Goal: Task Accomplishment & Management: Use online tool/utility

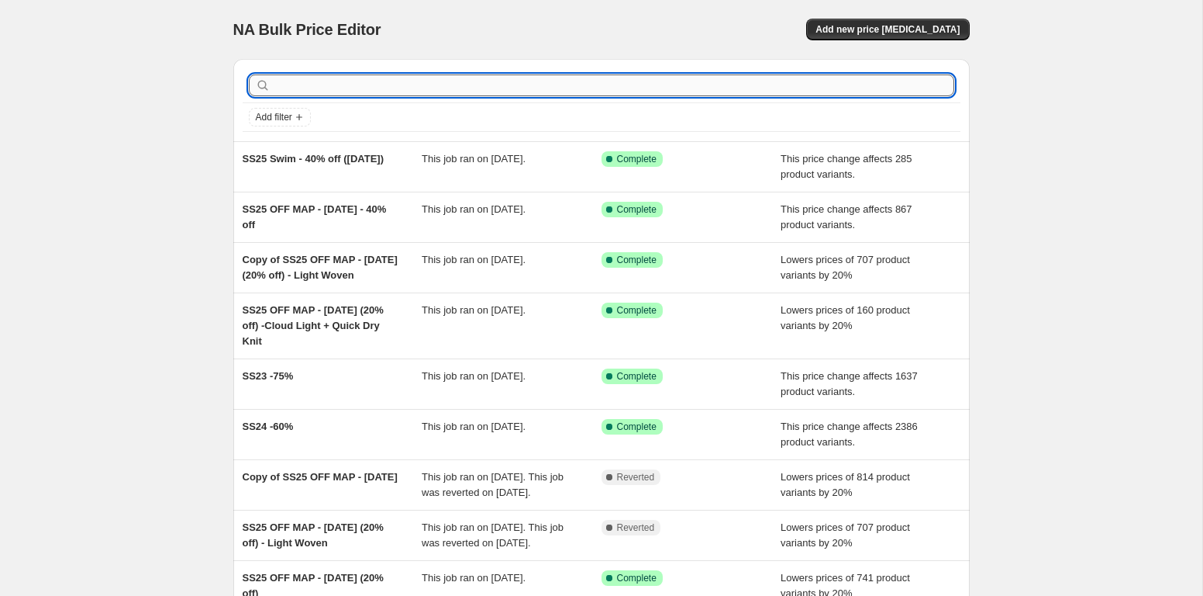
click at [362, 84] on input "text" at bounding box center [614, 85] width 681 height 22
type input "fall winter"
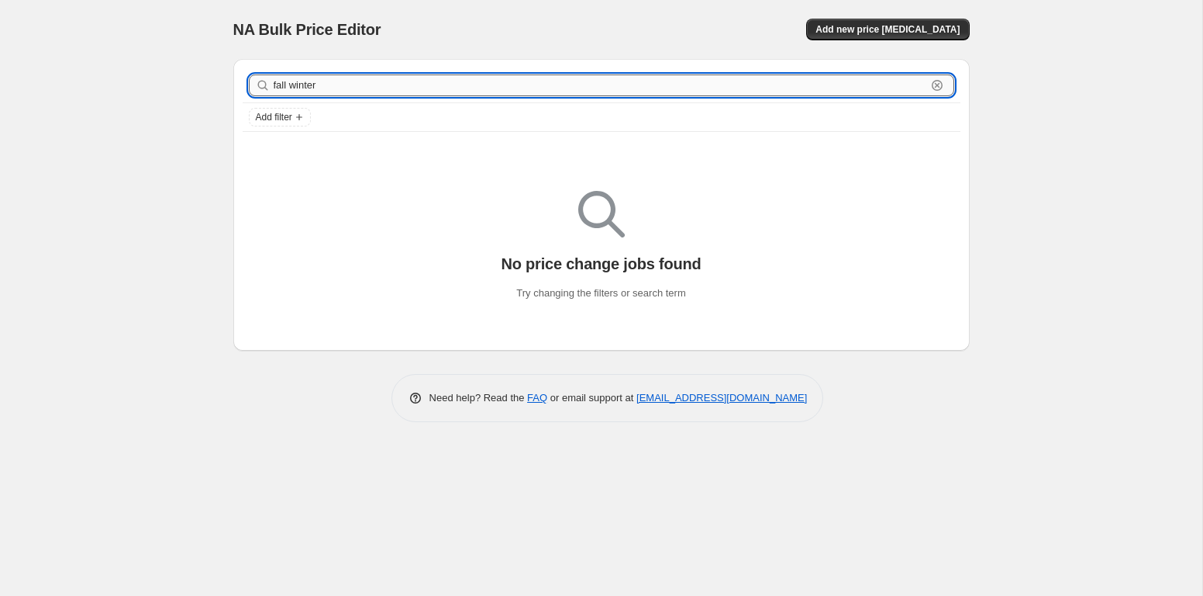
click at [293, 79] on input "fall winter" at bounding box center [600, 85] width 653 height 22
type input "FW24"
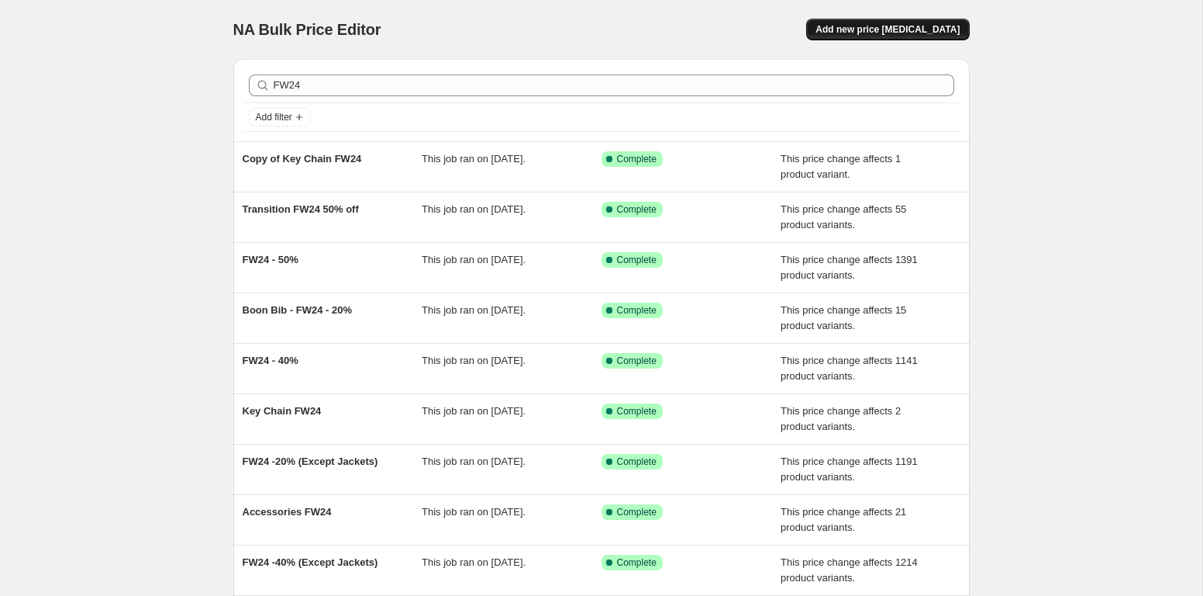
click at [903, 36] on span "Add new price [MEDICAL_DATA]" at bounding box center [888, 29] width 144 height 12
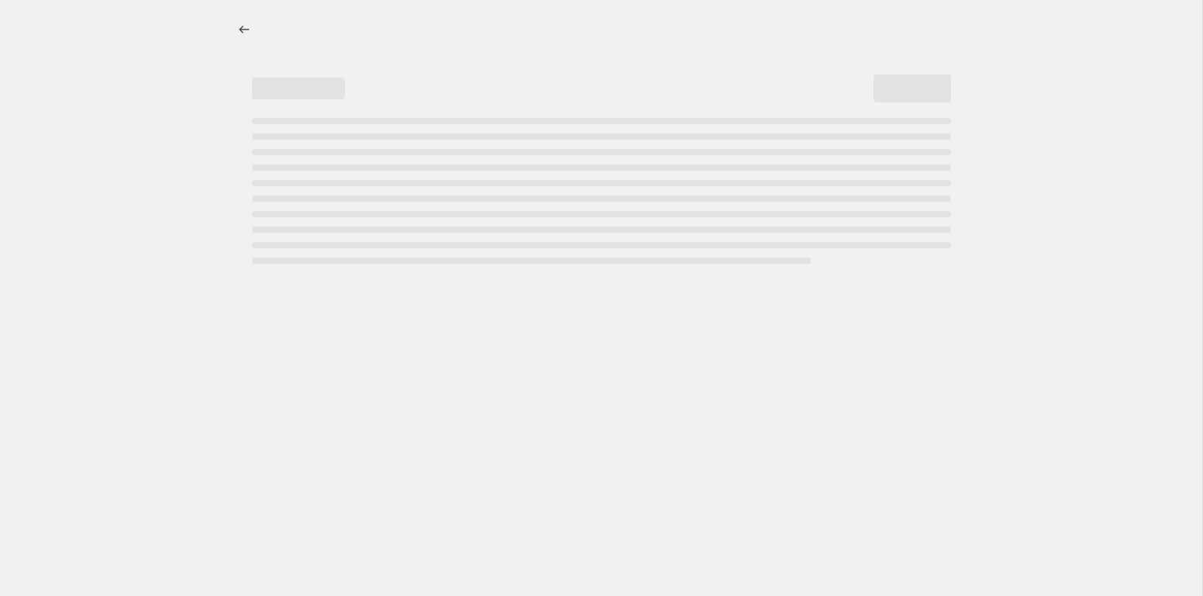
select select "percentage"
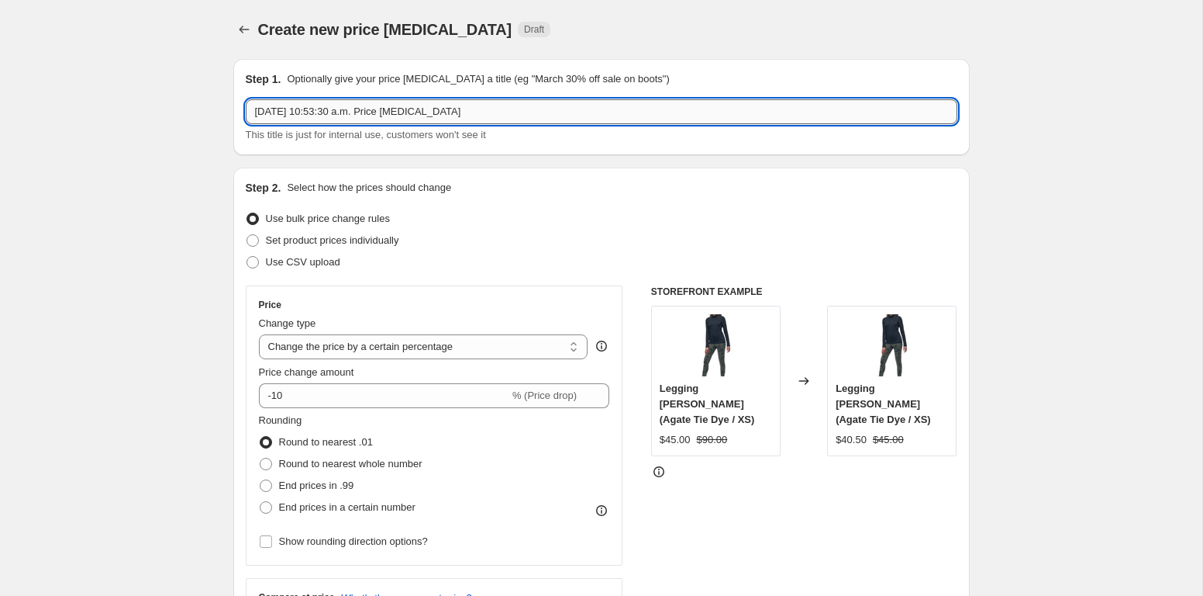
click at [413, 107] on input "Aug 18, 2025, 10:53:30 a.m. Price change job" at bounding box center [602, 111] width 712 height 25
type input "f"
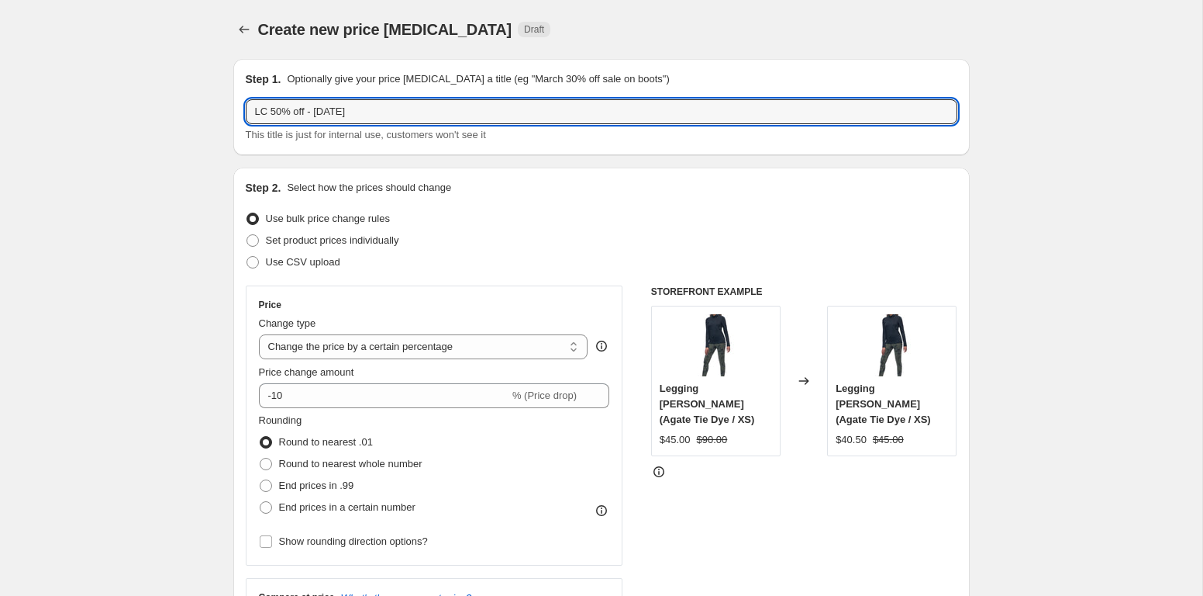
type input "LC 50% off - Aug 18, 2025"
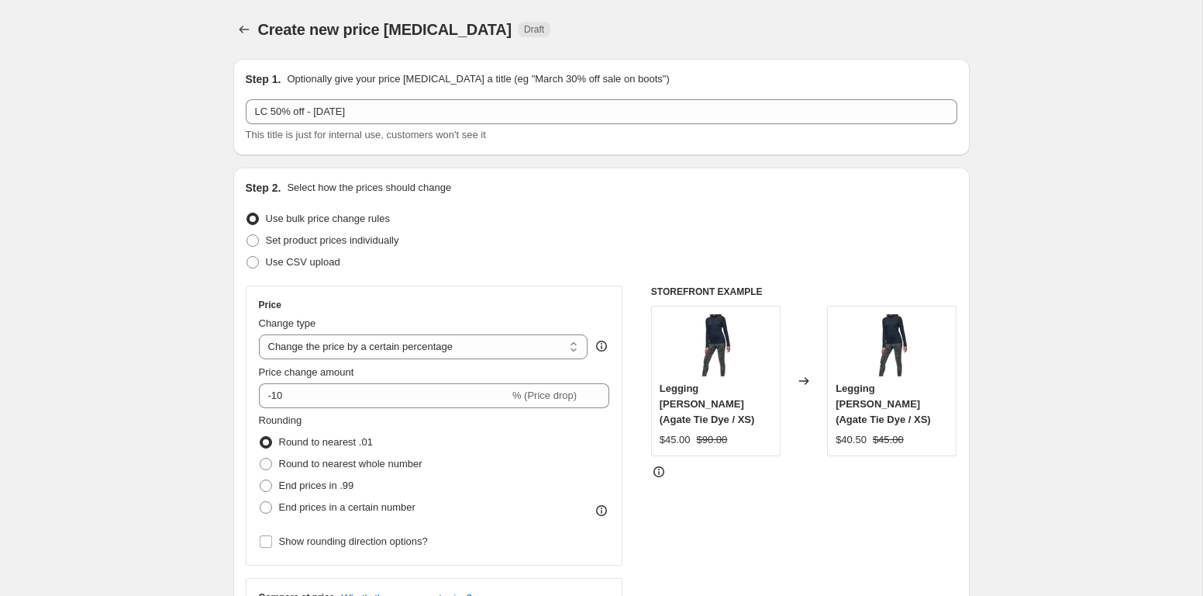
click at [536, 251] on ul "Use bulk price change rules Set product prices individually Use CSV upload" at bounding box center [602, 240] width 712 height 65
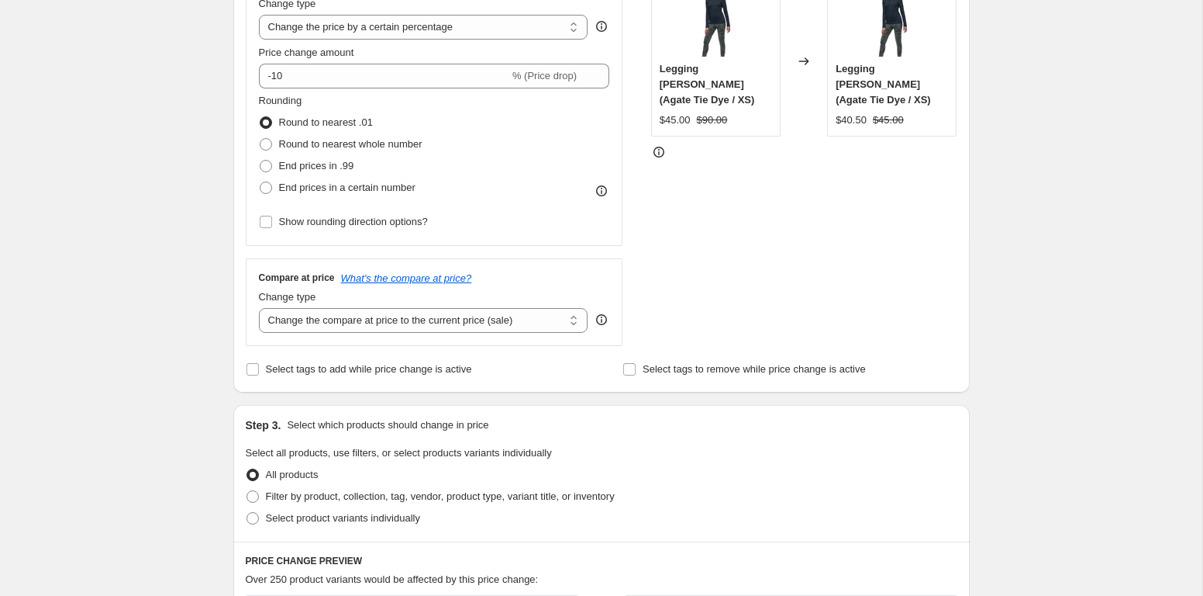
scroll to position [433, 0]
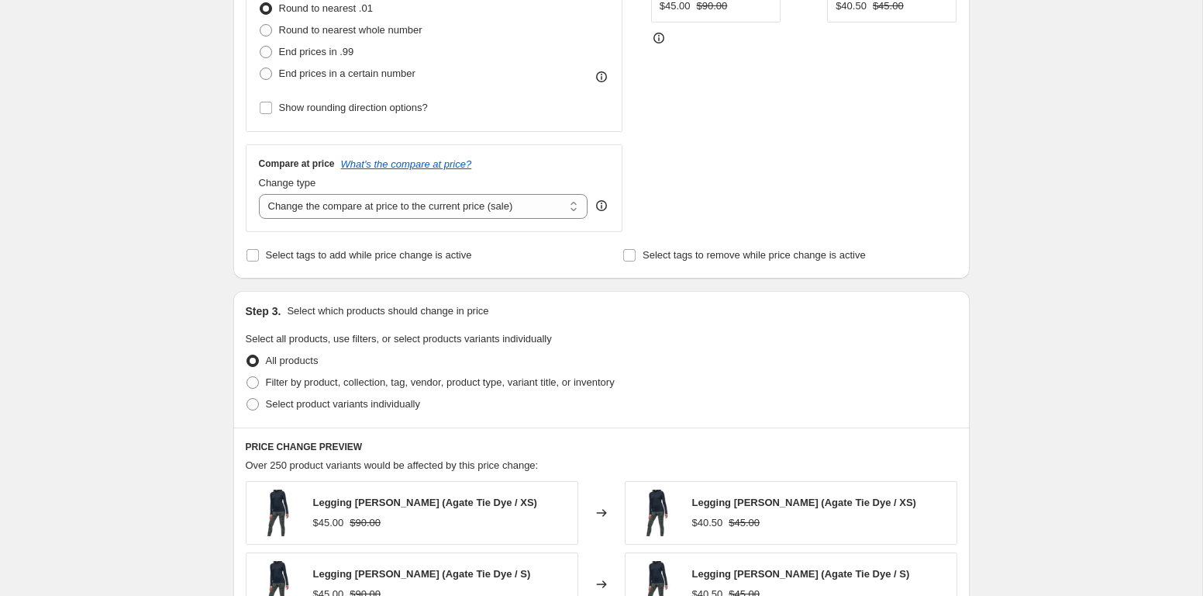
click at [471, 368] on div "All products" at bounding box center [602, 361] width 712 height 22
click at [472, 377] on span "Filter by product, collection, tag, vendor, product type, variant title, or inv…" at bounding box center [440, 382] width 349 height 12
click at [247, 377] on input "Filter by product, collection, tag, vendor, product type, variant title, or inv…" at bounding box center [247, 376] width 1 height 1
radio input "true"
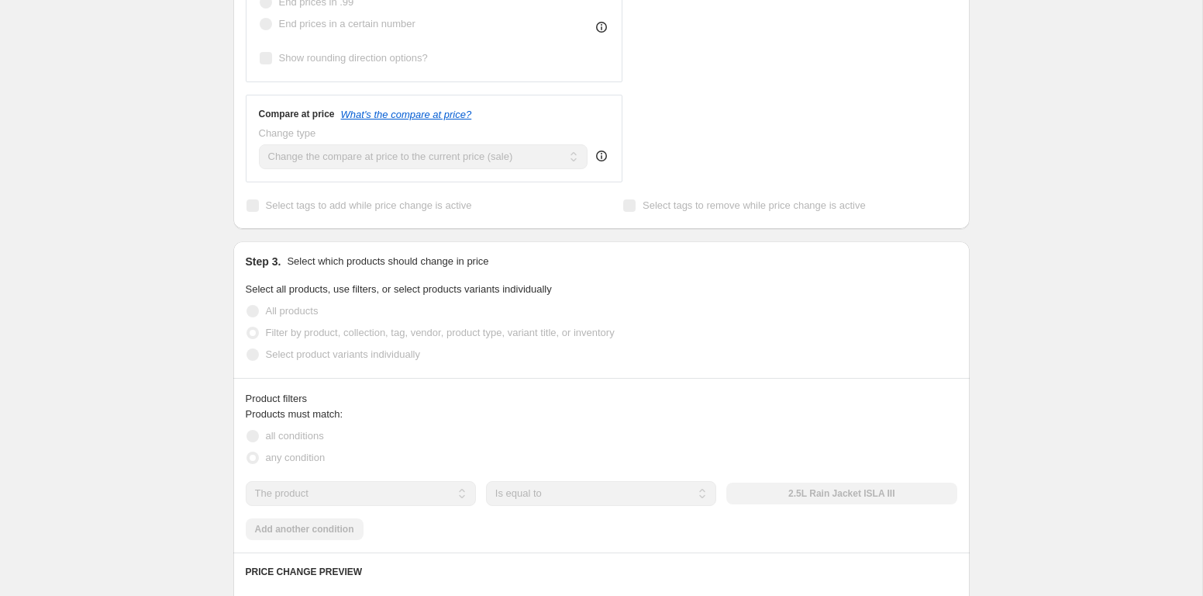
scroll to position [487, 0]
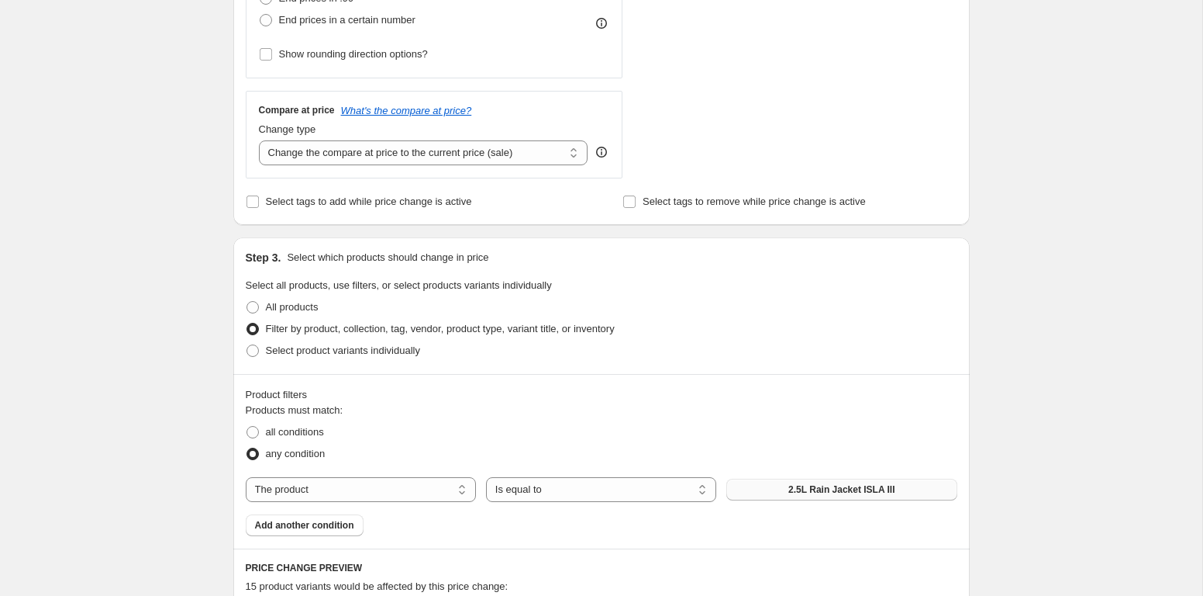
click at [822, 491] on span "2.5L Rain Jacket ISLA III" at bounding box center [842, 489] width 106 height 12
click at [246, 477] on select "The product The product's collection The product's tag The product's vendor The…" at bounding box center [361, 489] width 230 height 25
select select "collection"
click at [832, 492] on span "Dresses, overalls and skirts" at bounding box center [841, 489] width 123 height 12
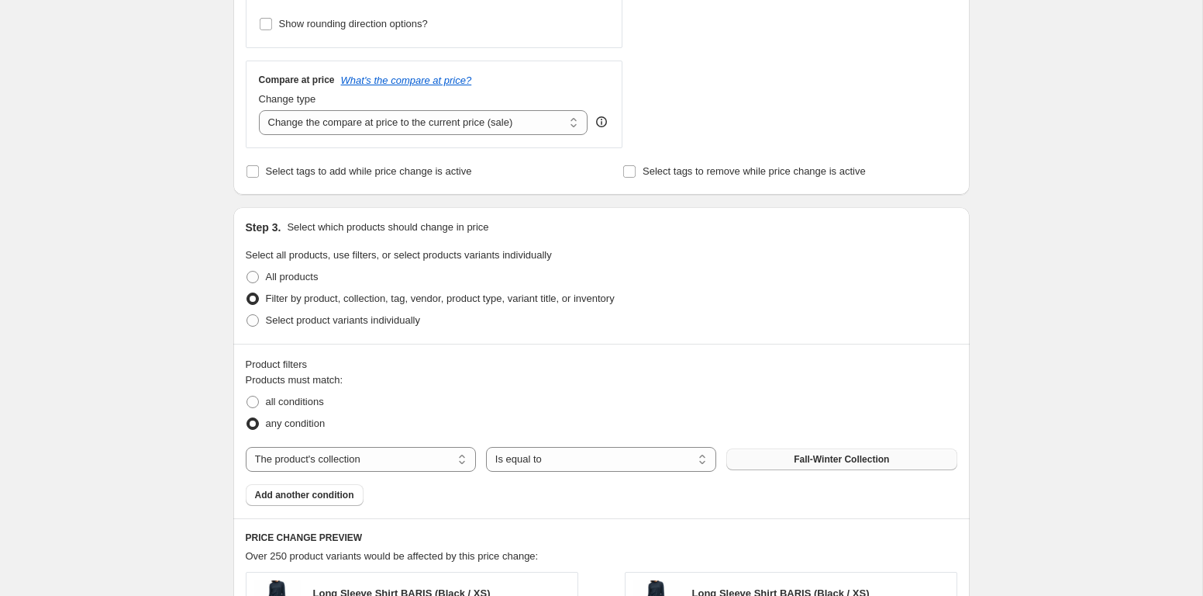
scroll to position [516, 0]
select select "no_change"
click option "Don't change the compare at price" at bounding box center [0, 0] width 0 height 0
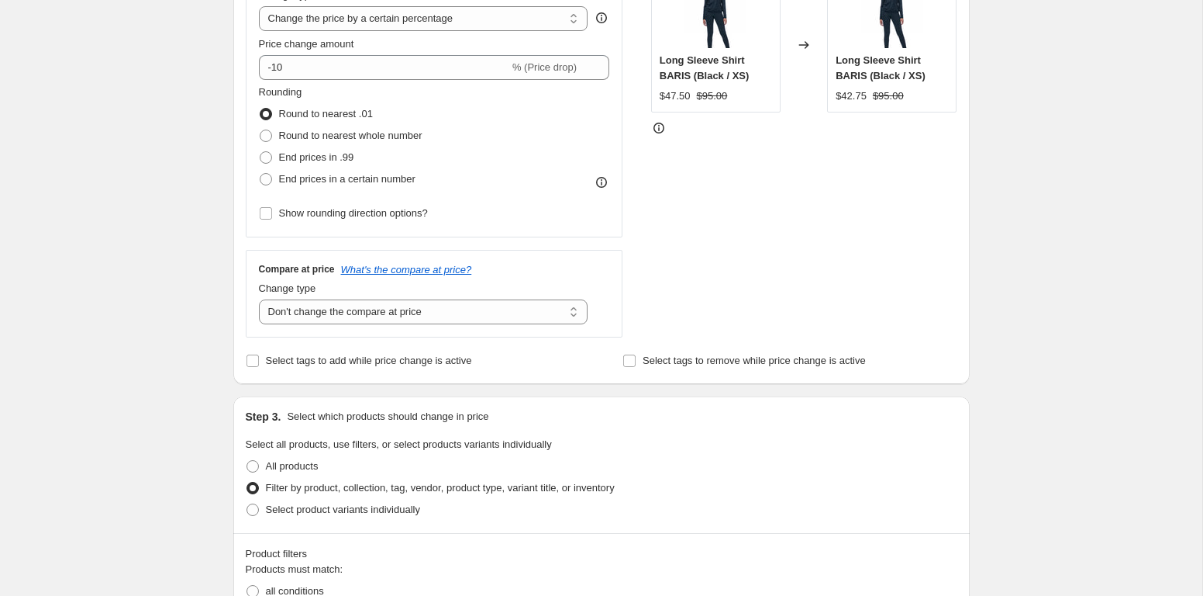
scroll to position [267, 0]
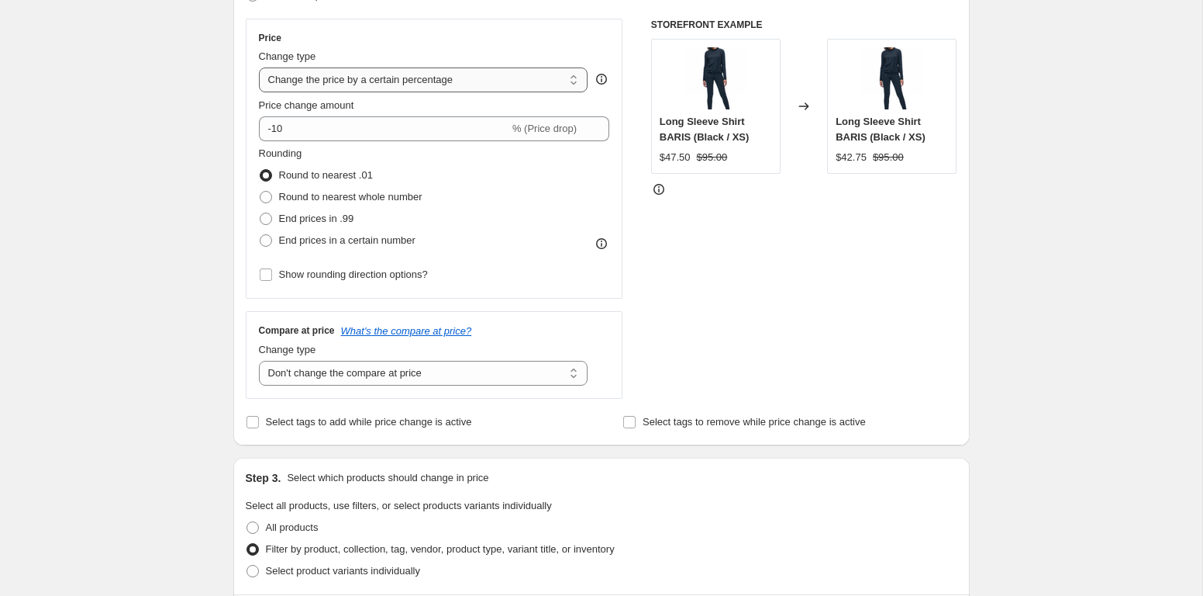
select select "pcap"
click option "Change the price by a certain percentage relative to the compare at price" at bounding box center [0, 0] width 0 height 0
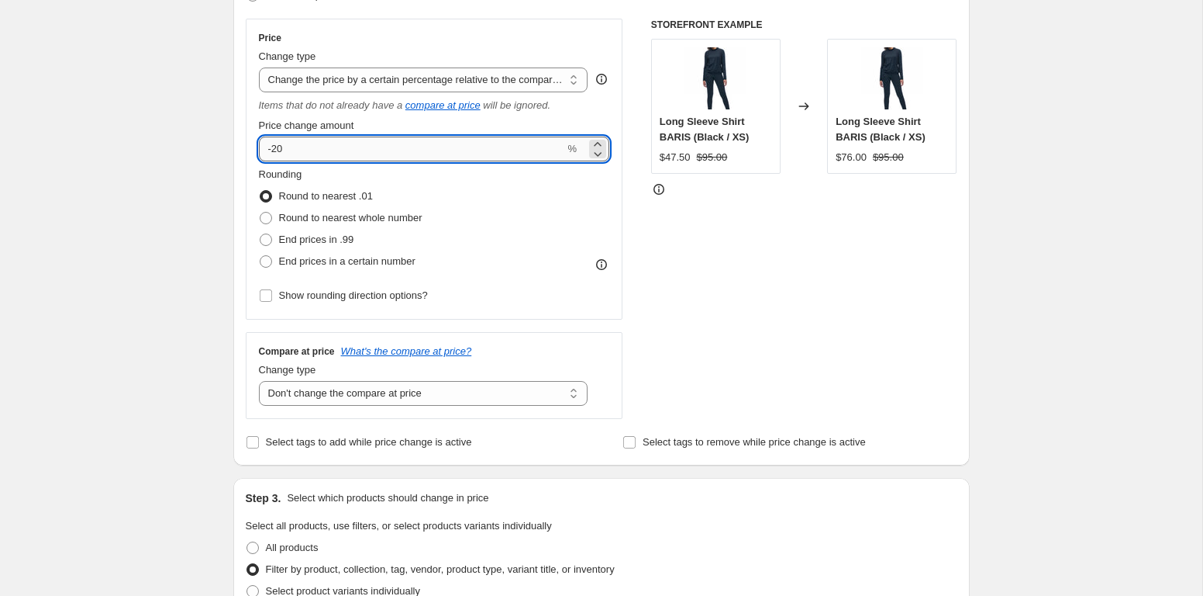
click at [356, 150] on input "-20" at bounding box center [412, 148] width 306 height 25
type input "-2"
type input "-50"
click at [464, 216] on div "Rounding Round to nearest .01 Round to nearest whole number End prices in .99 E…" at bounding box center [434, 219] width 351 height 105
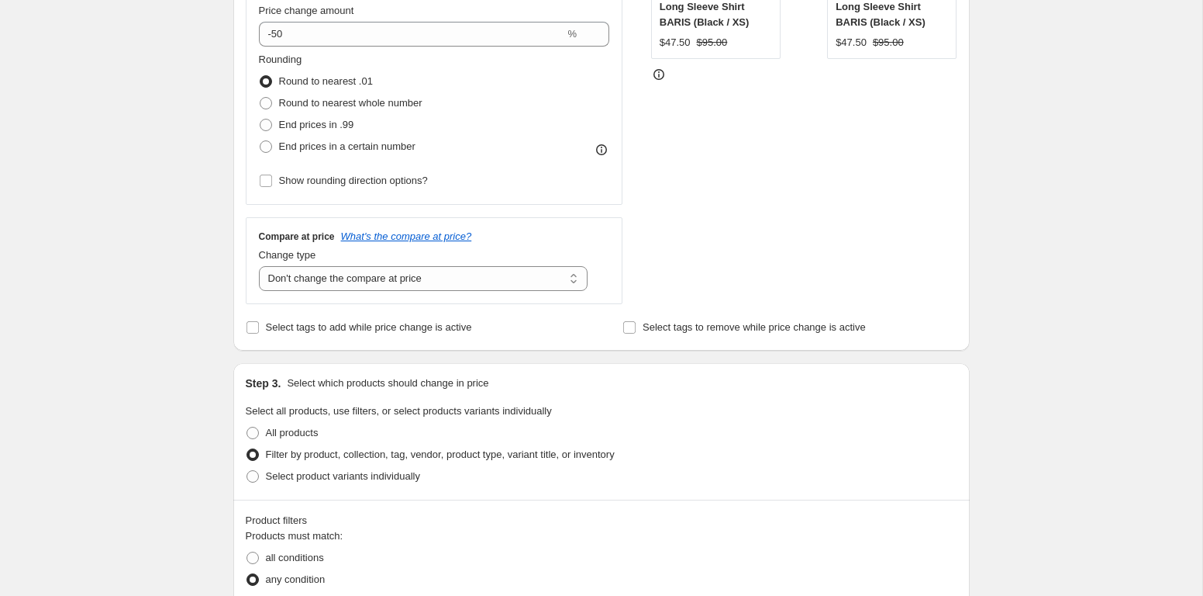
scroll to position [385, 0]
click at [472, 328] on span "Select tags to add while price change is active" at bounding box center [369, 324] width 206 height 12
click at [259, 328] on input "Select tags to add while price change is active" at bounding box center [253, 324] width 12 height 12
checkbox input "true"
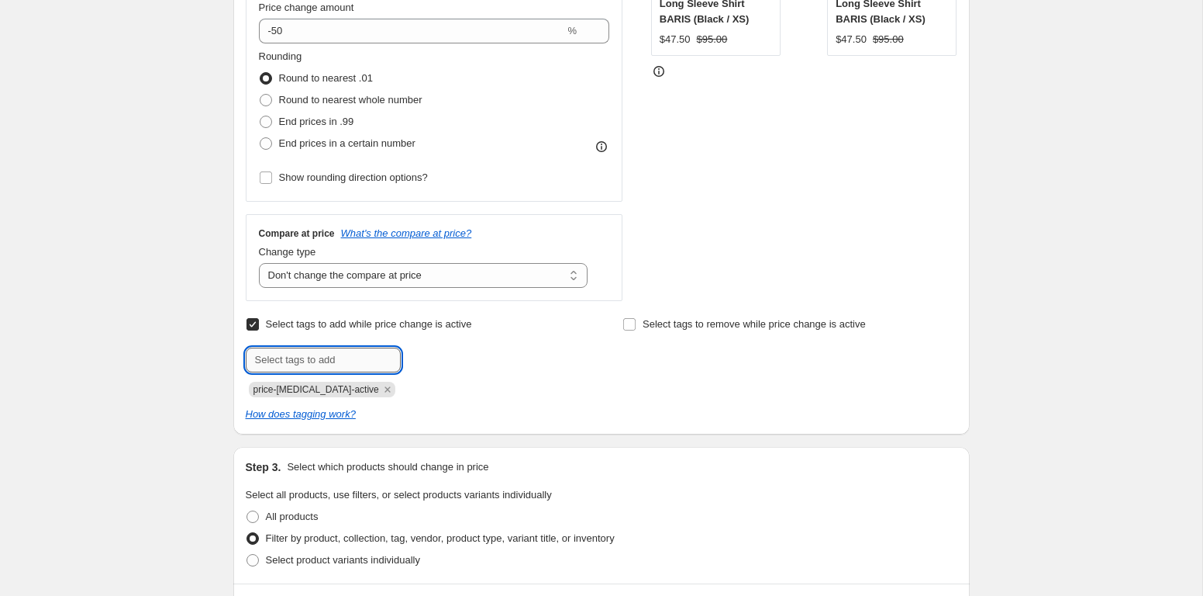
click at [364, 363] on input "text" at bounding box center [323, 359] width 155 height 25
type input "outlet"
type input "no-returns"
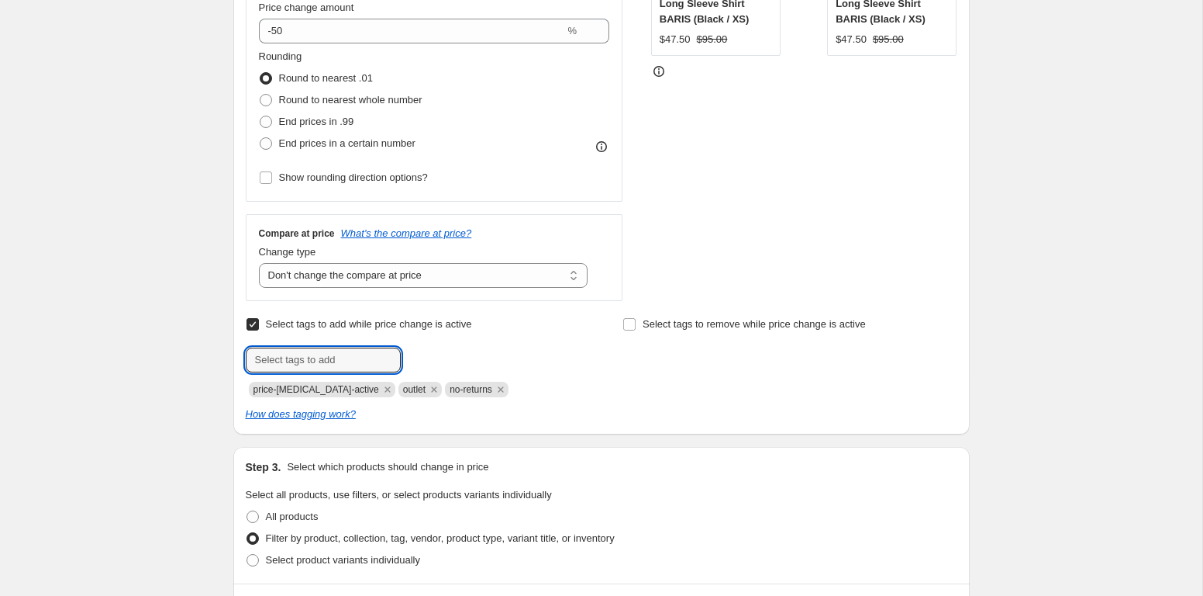
click at [623, 405] on div "Select tags to add while price change is active Submit price-change-job-active …" at bounding box center [602, 367] width 712 height 109
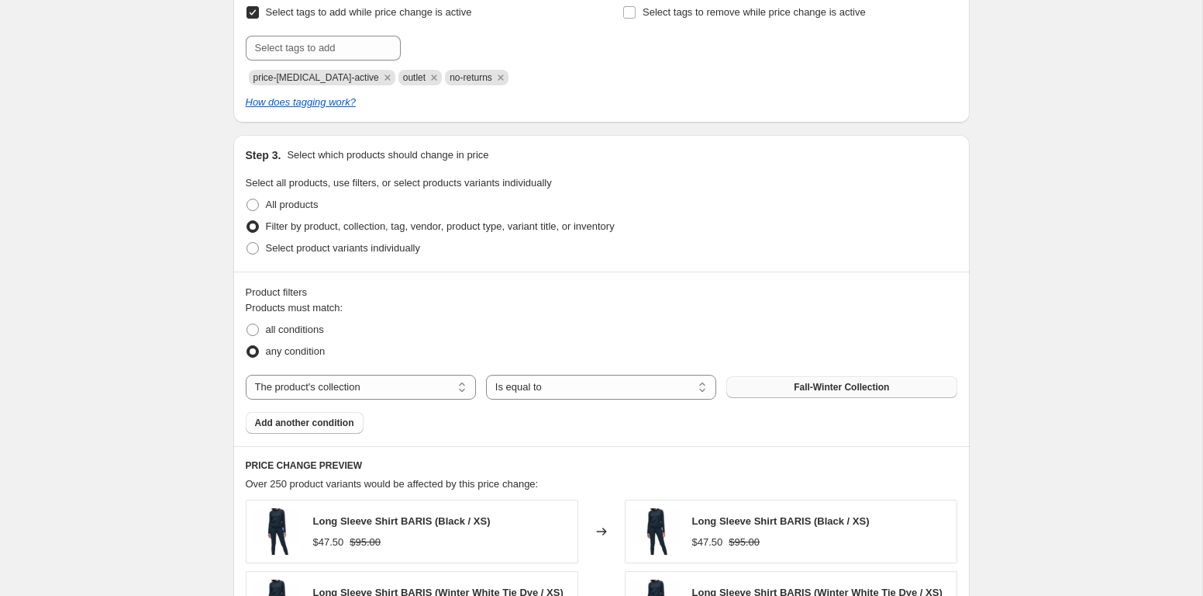
scroll to position [698, 0]
click at [309, 323] on span "all conditions" at bounding box center [295, 328] width 58 height 12
click at [247, 323] on input "all conditions" at bounding box center [247, 322] width 1 height 1
radio input "true"
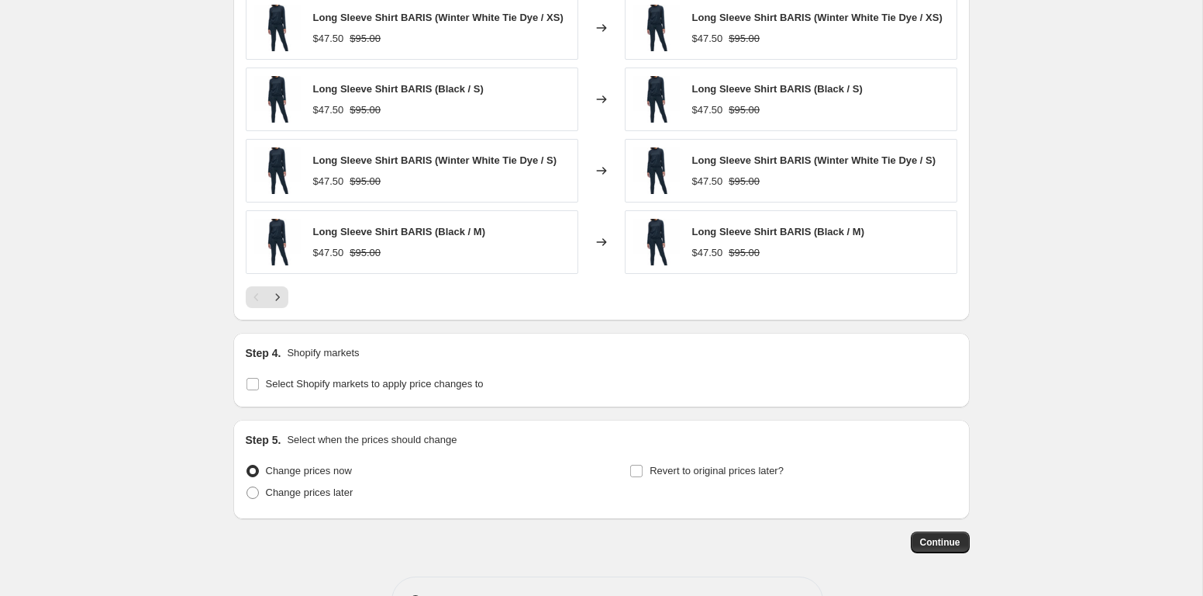
scroll to position [1272, 0]
click at [437, 388] on span "Select Shopify markets to apply price changes to" at bounding box center [375, 383] width 218 height 12
click at [259, 389] on input "Select Shopify markets to apply price changes to" at bounding box center [253, 383] width 12 height 12
checkbox input "true"
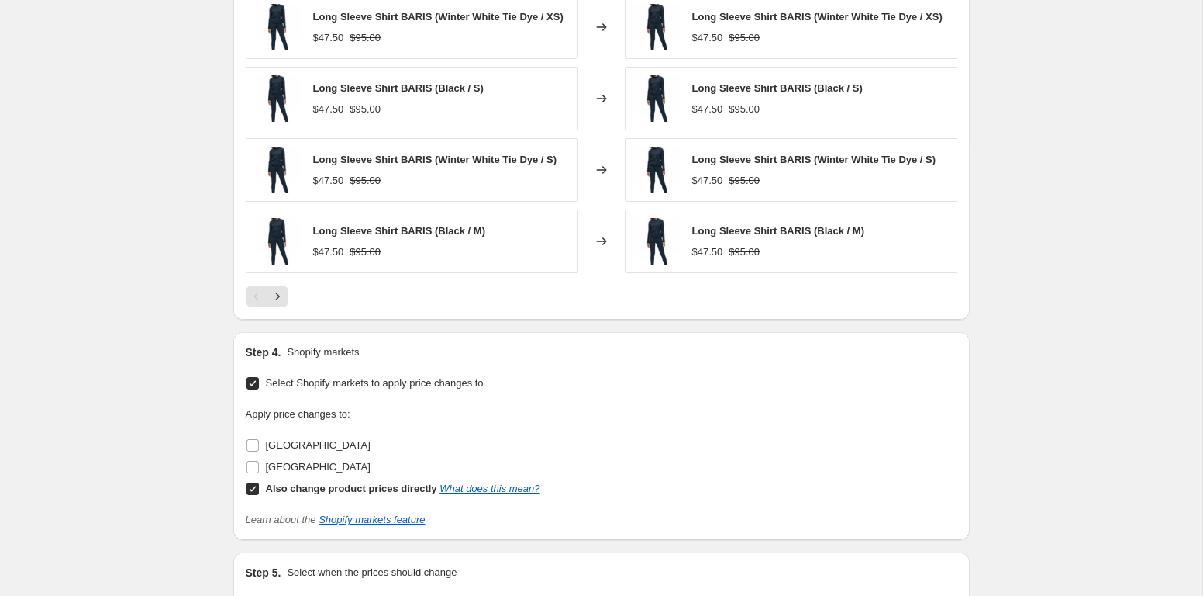
click at [254, 493] on input "Also change product prices directly What does this mean?" at bounding box center [253, 488] width 12 height 12
checkbox input "false"
click at [250, 449] on input "Canada" at bounding box center [253, 445] width 12 height 12
checkbox input "true"
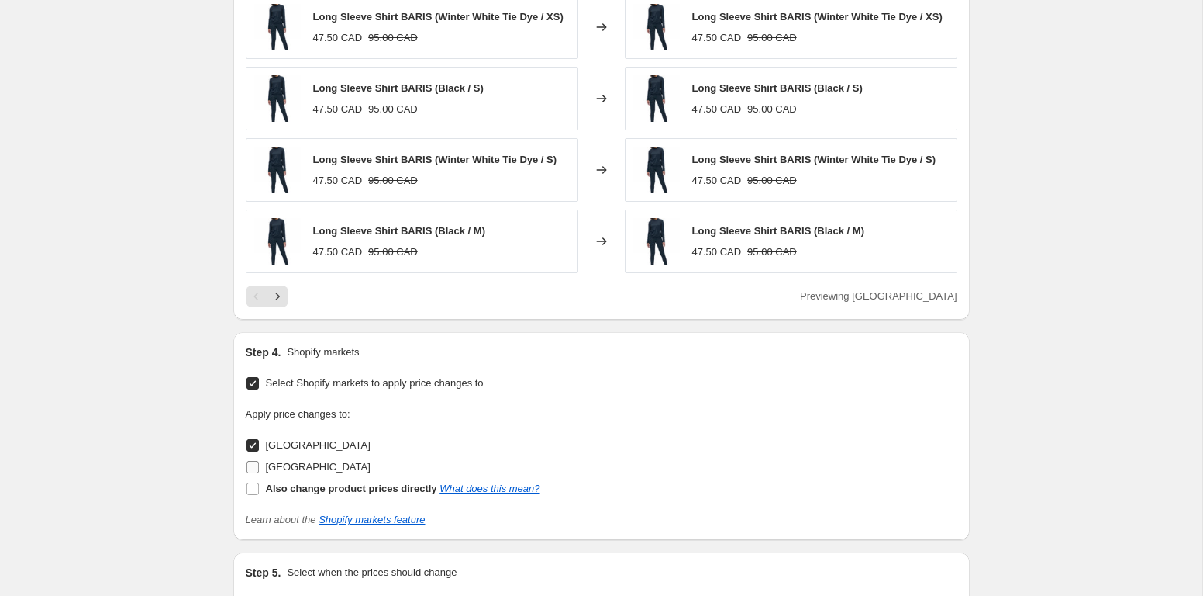
click at [255, 464] on label "USA" at bounding box center [308, 467] width 125 height 22
click at [255, 464] on input "USA" at bounding box center [253, 467] width 12 height 12
checkbox input "true"
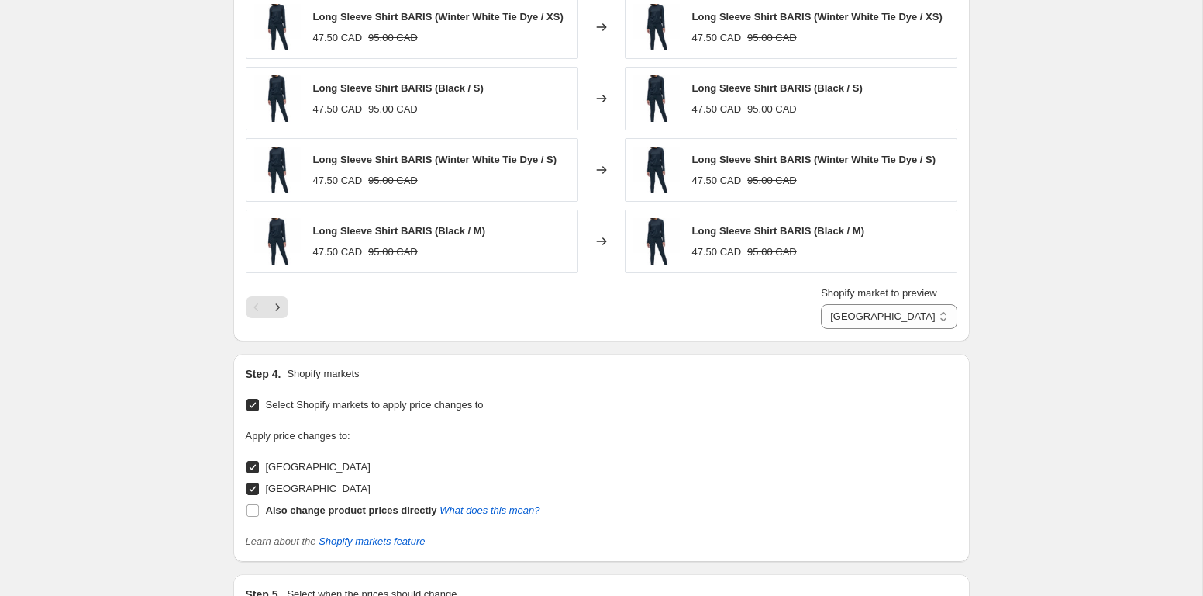
click at [472, 478] on div "Canada" at bounding box center [393, 467] width 295 height 22
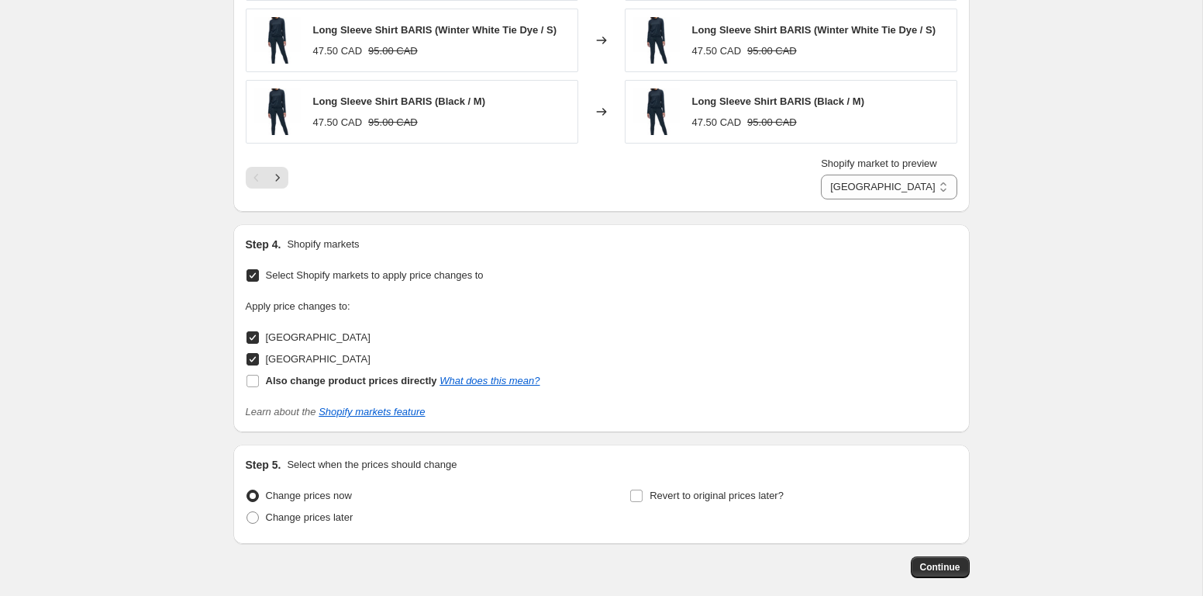
scroll to position [1397, 0]
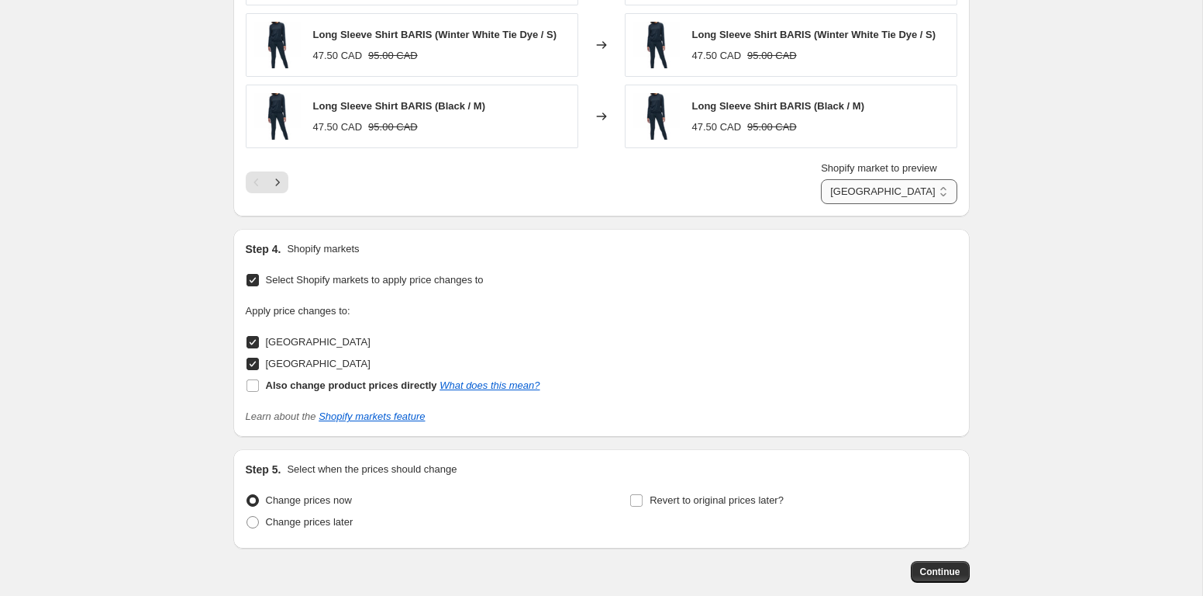
click option "USA" at bounding box center [0, 0] width 0 height 0
select select "36715921571"
click option "Canada" at bounding box center [0, 0] width 0 height 0
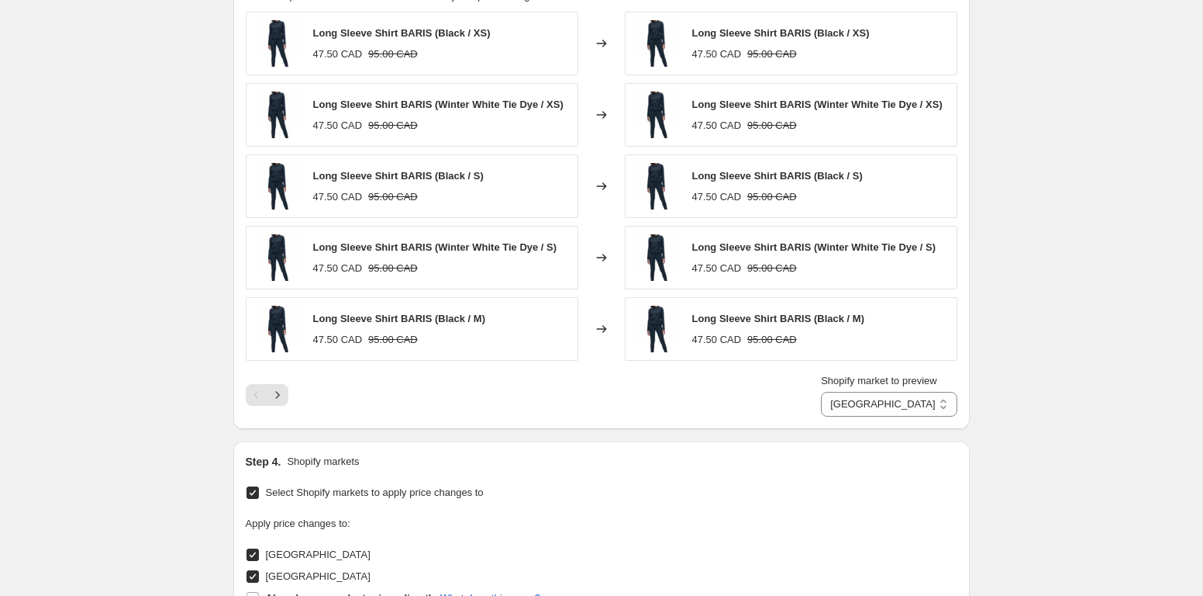
scroll to position [1482, 0]
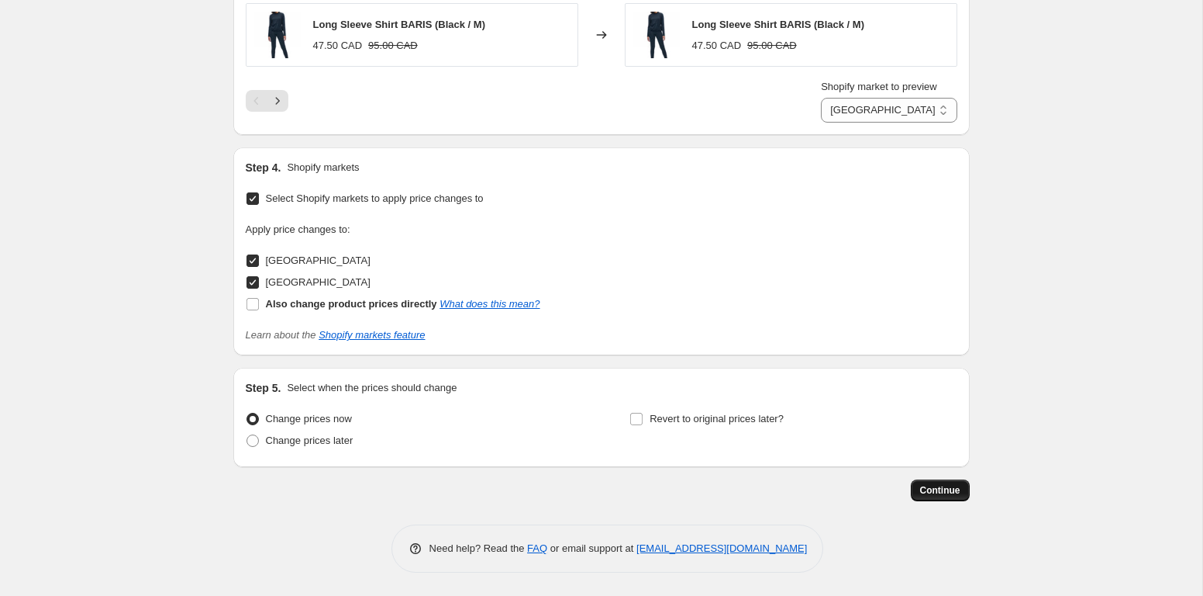
click at [930, 489] on span "Continue" at bounding box center [940, 490] width 40 height 12
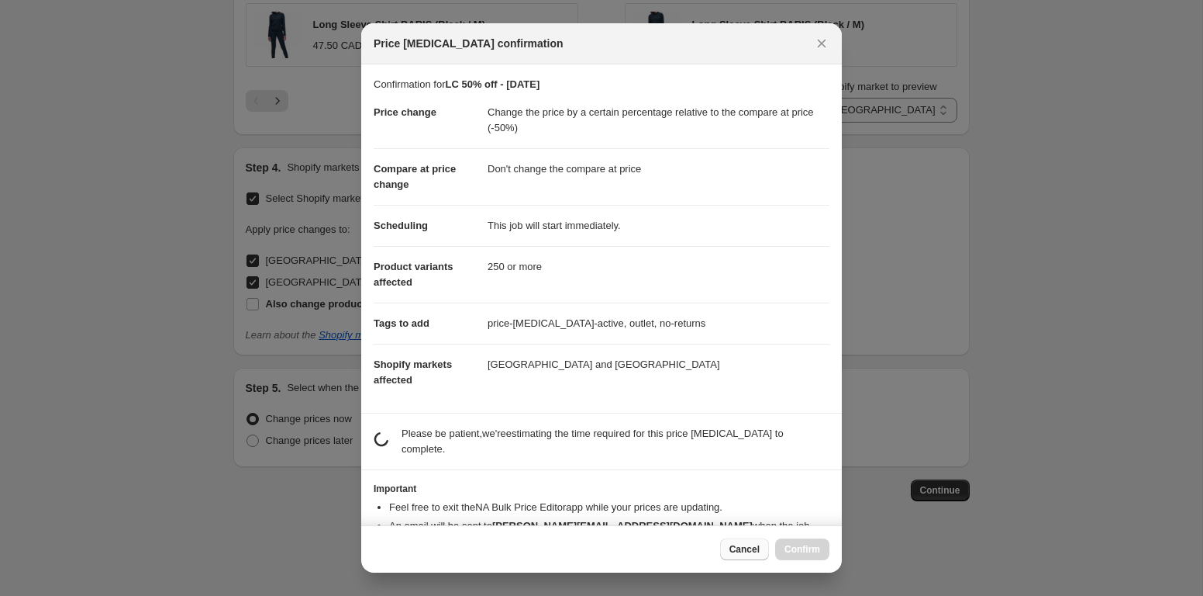
click at [741, 553] on span "Cancel" at bounding box center [745, 549] width 30 height 12
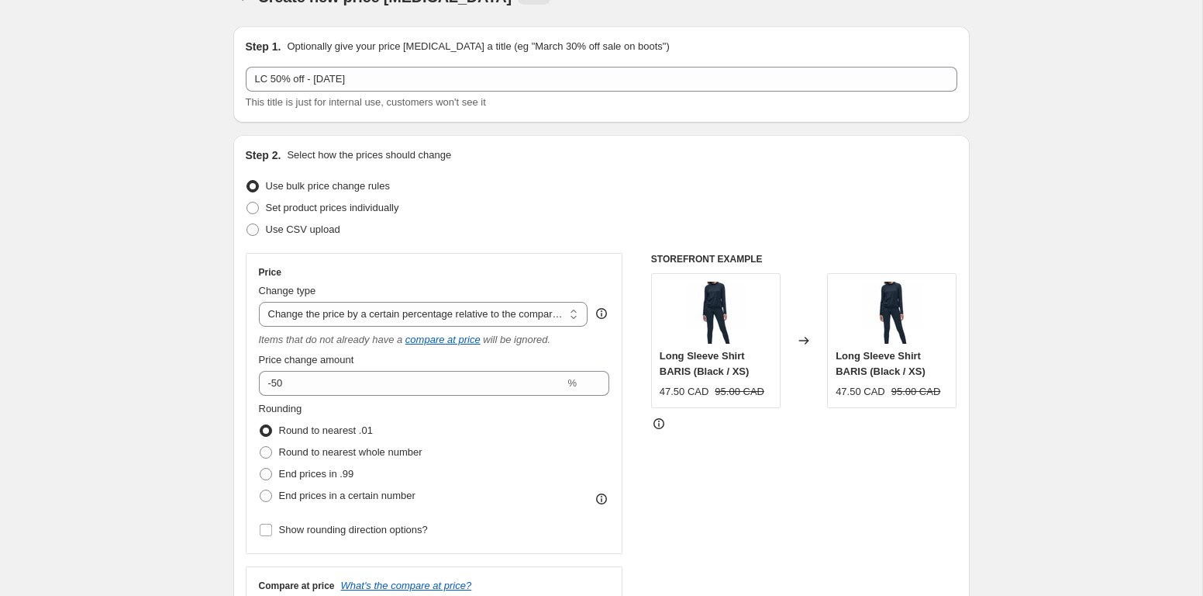
scroll to position [0, 0]
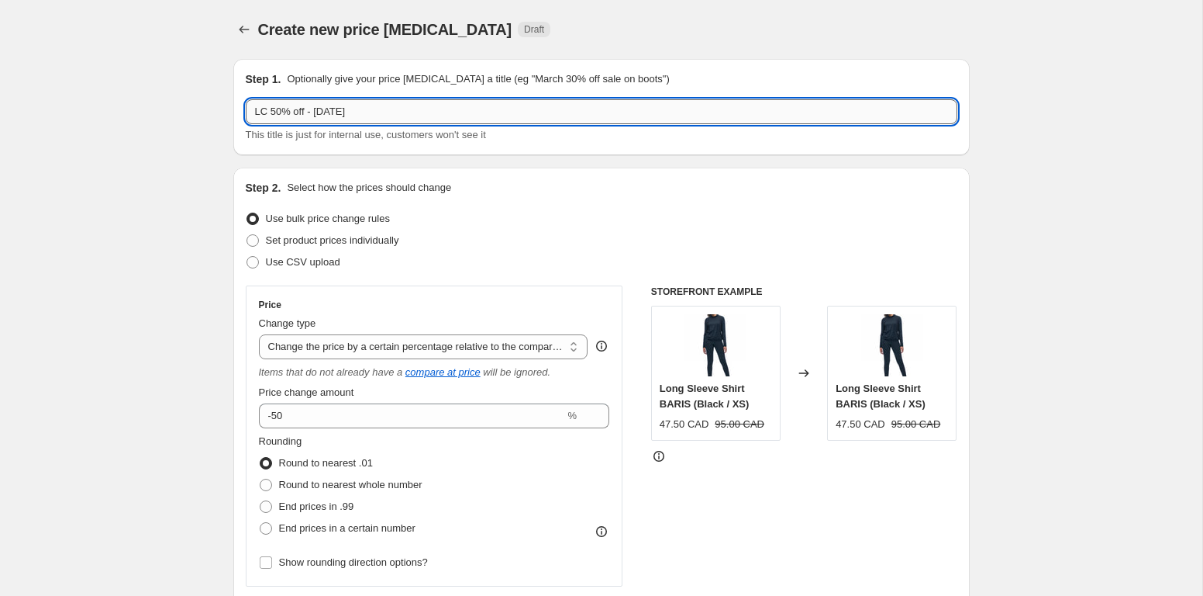
click at [431, 106] on input "LC 50% off - Aug 18, 2025" at bounding box center [602, 111] width 712 height 25
type input "LC 50% off - Aug 18, 2025 (FW)"
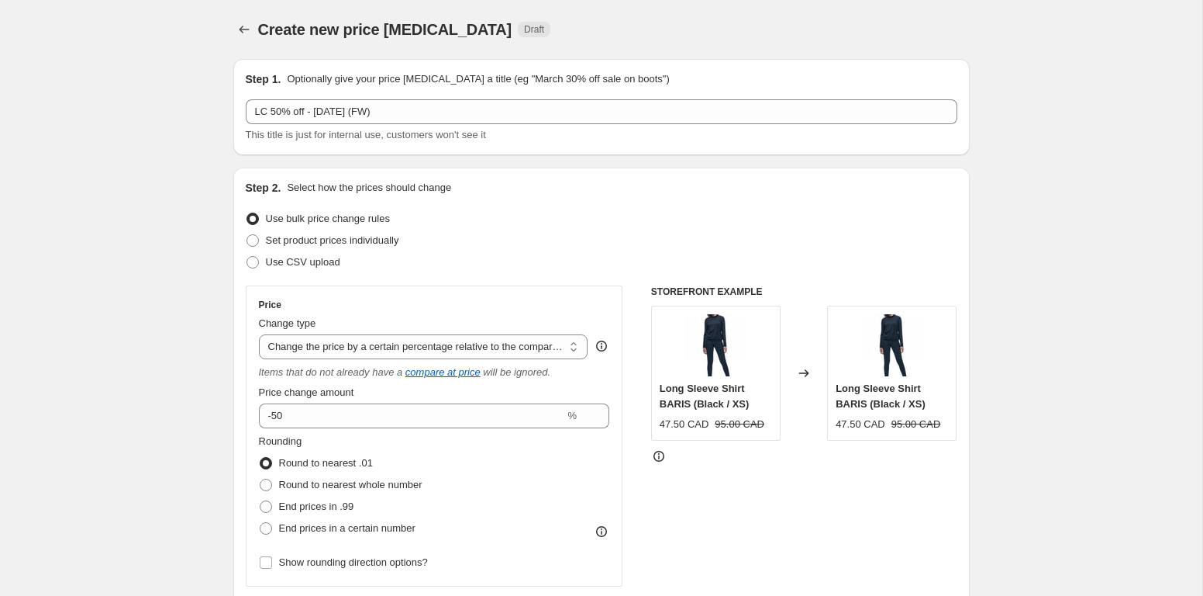
click at [589, 269] on div "Use CSV upload" at bounding box center [602, 262] width 712 height 22
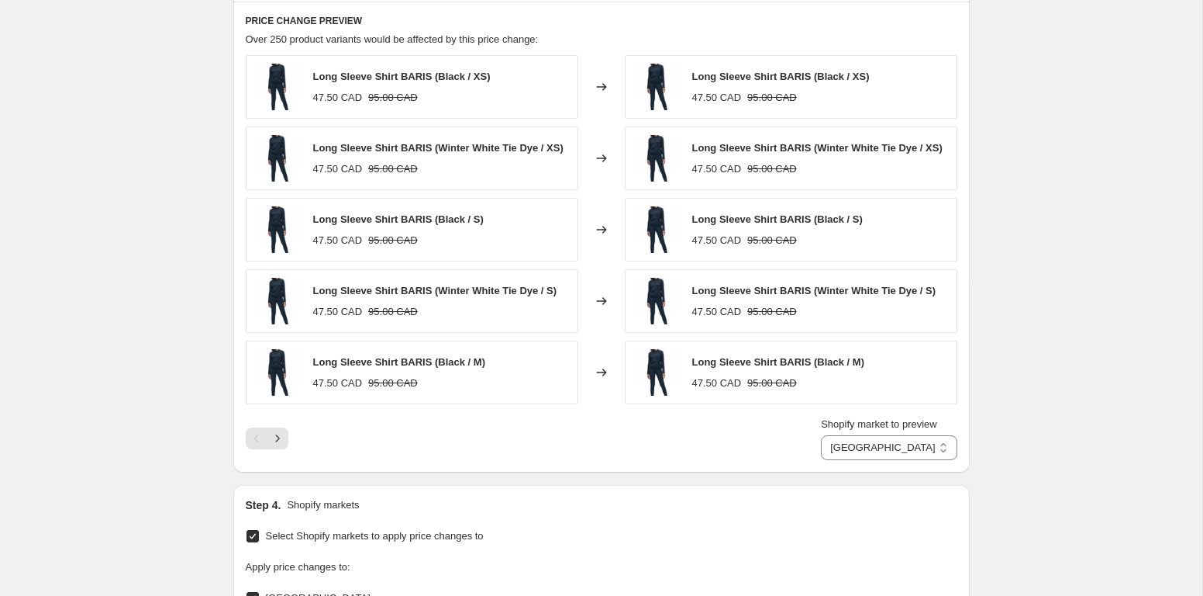
scroll to position [1483, 0]
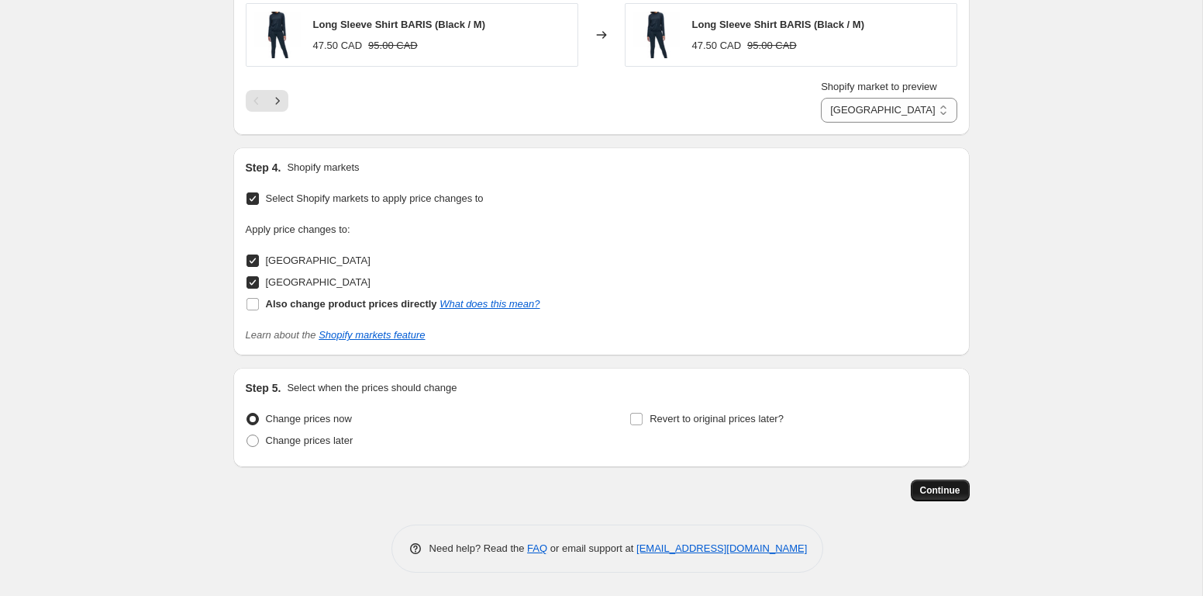
click at [937, 494] on span "Continue" at bounding box center [940, 490] width 40 height 12
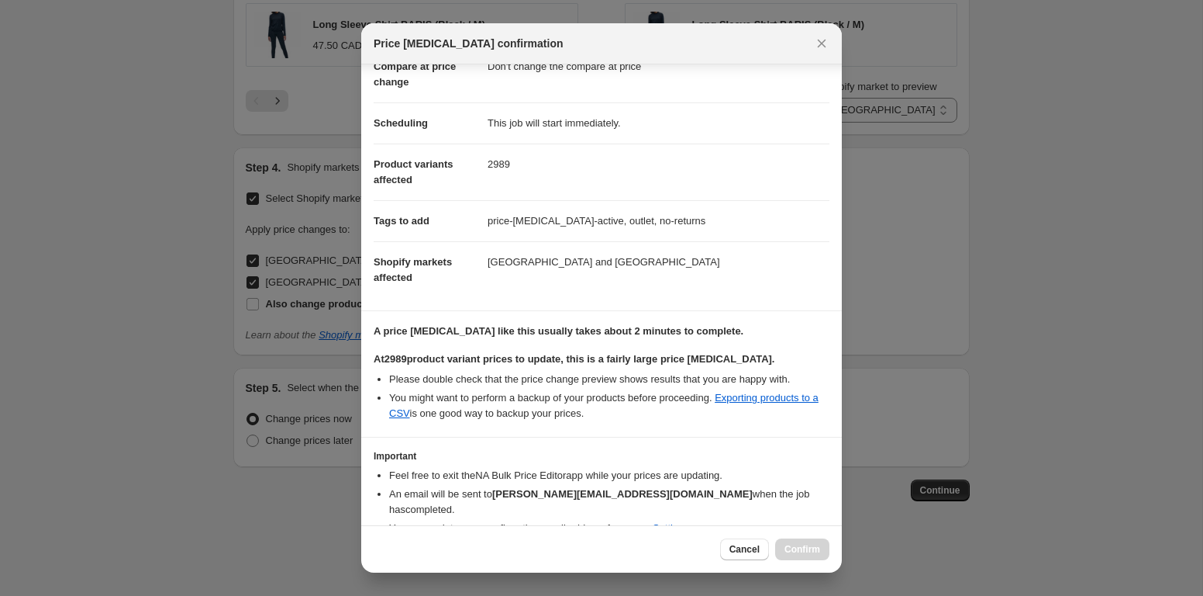
scroll to position [161, 0]
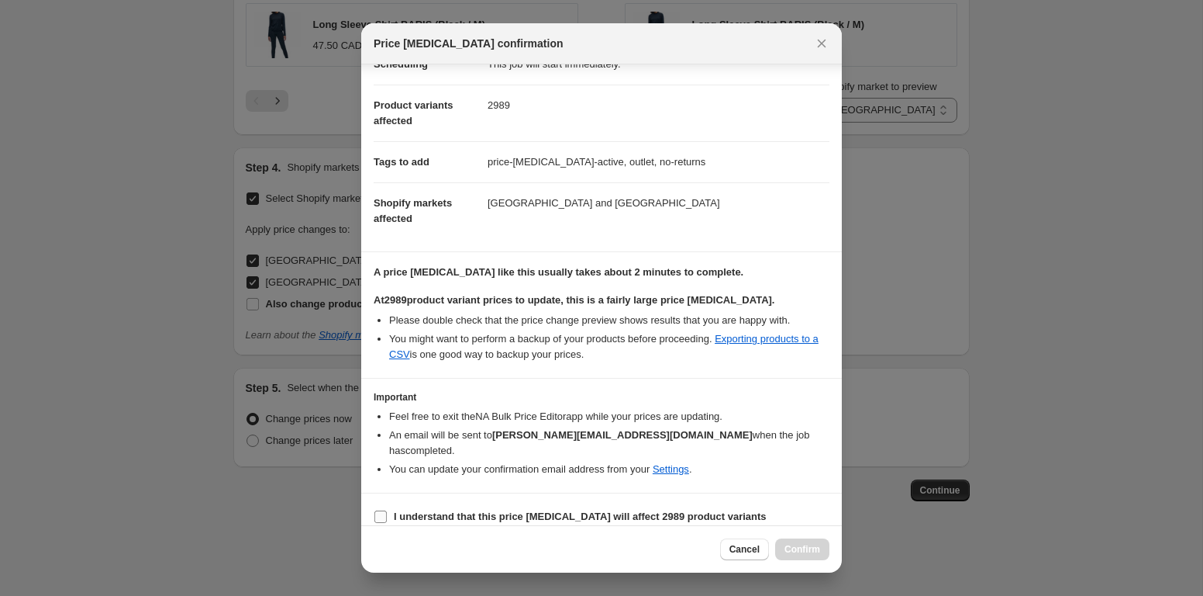
click at [461, 510] on b "I understand that this price change job will affect 2989 product variants" at bounding box center [580, 516] width 373 height 12
click at [387, 510] on input "I understand that this price change job will affect 2989 product variants" at bounding box center [381, 516] width 12 height 12
checkbox input "true"
click at [809, 554] on span "Confirm" at bounding box center [803, 549] width 36 height 12
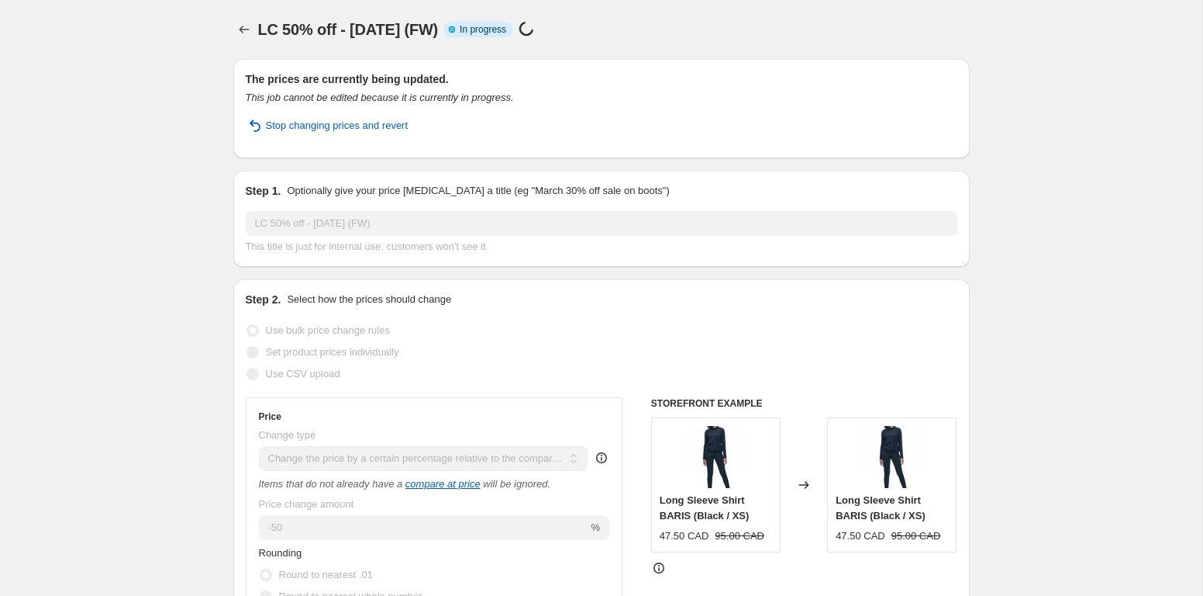
select select "pcap"
select select "no_change"
select select "collection"
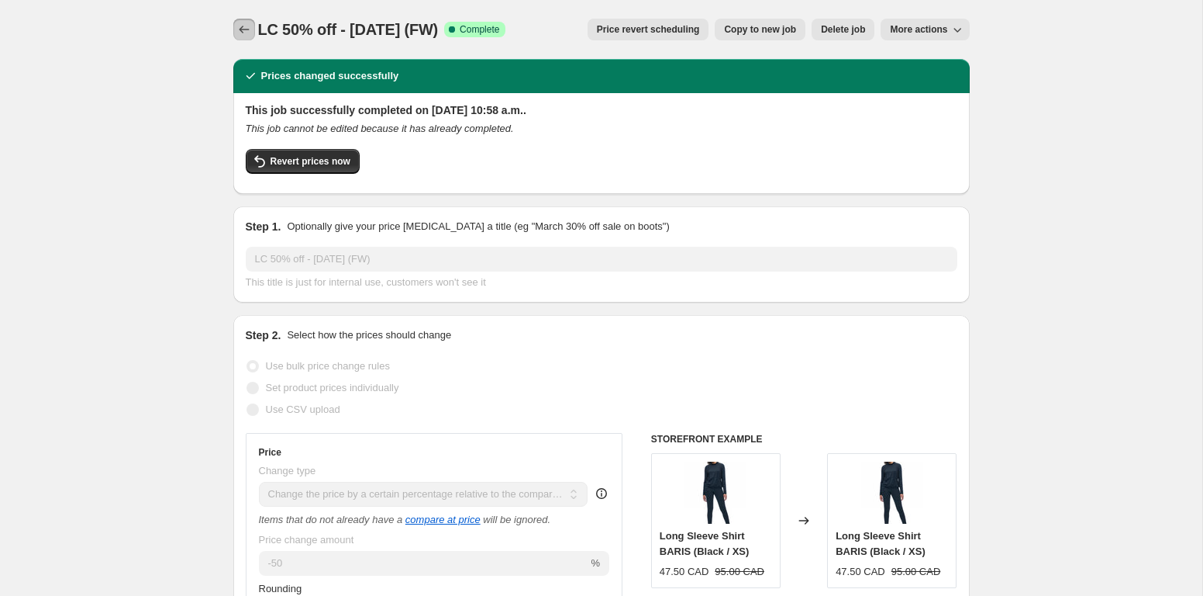
click at [250, 26] on icon "Price change jobs" at bounding box center [244, 30] width 16 height 16
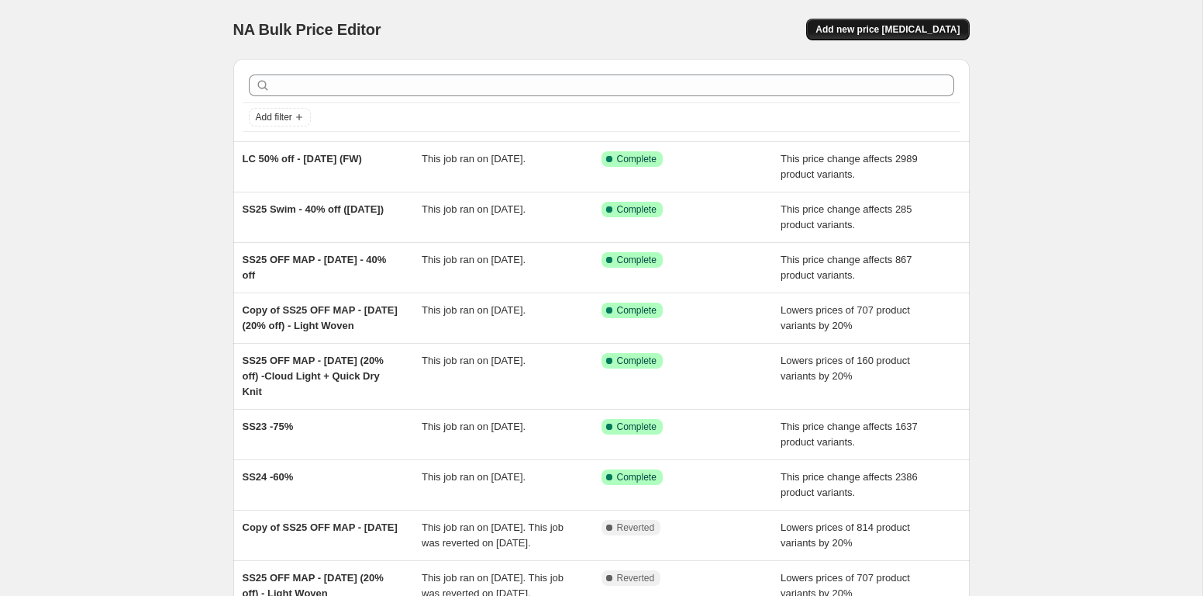
click at [899, 30] on span "Add new price change job" at bounding box center [888, 29] width 144 height 12
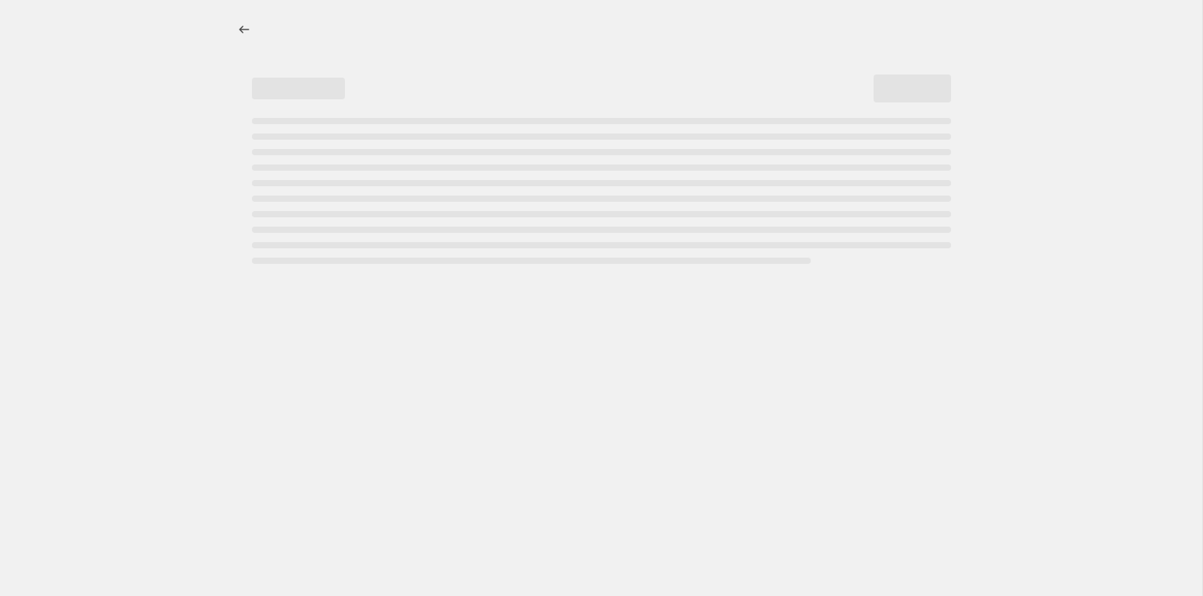
select select "percentage"
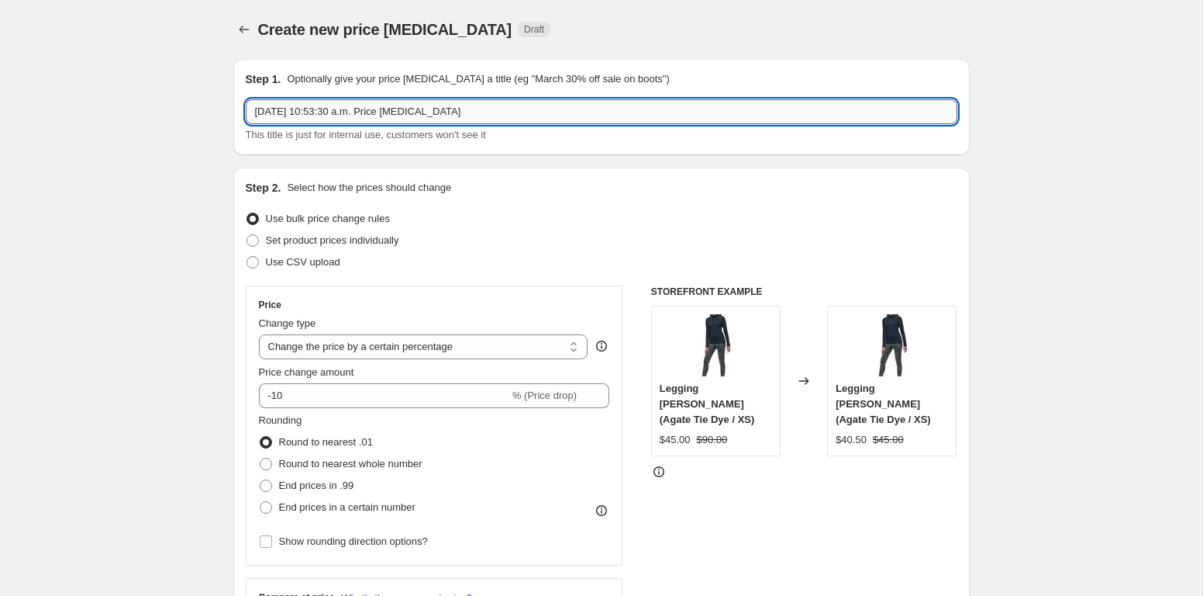
click at [319, 107] on input "Aug 18, 2025, 10:53:30 a.m. Price change job" at bounding box center [602, 111] width 712 height 25
type input "C"
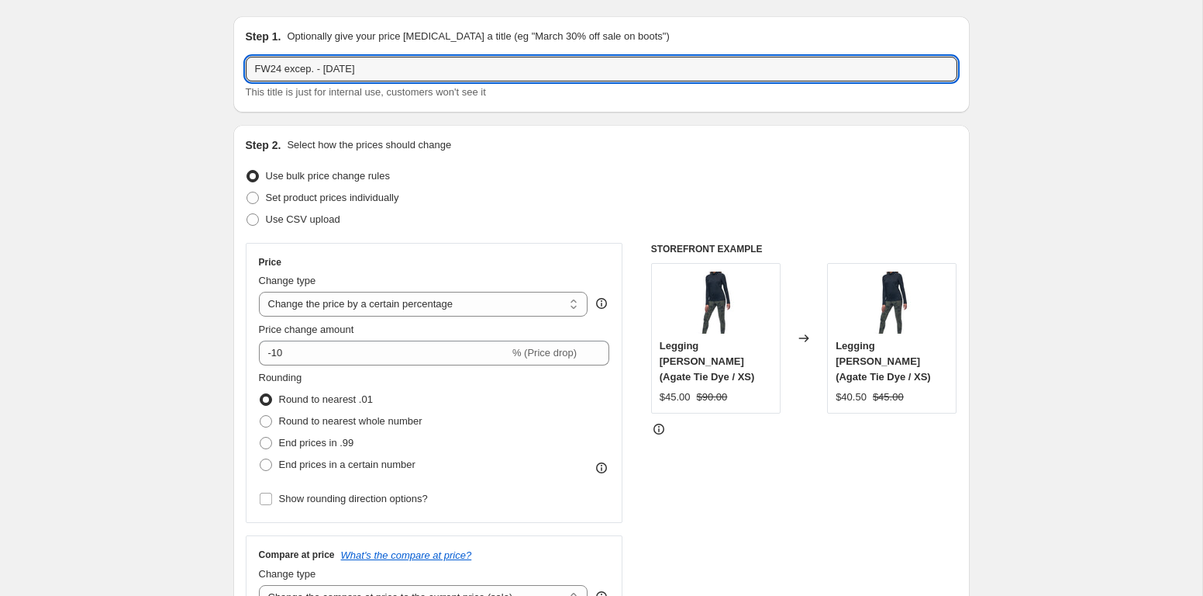
scroll to position [80, 0]
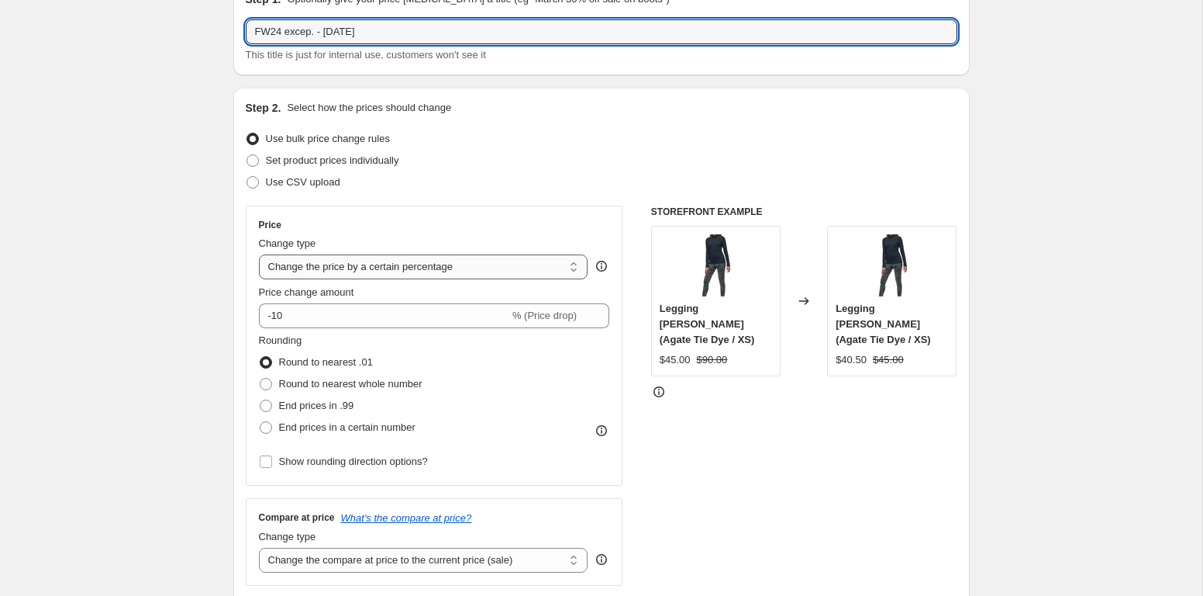
type input "FW24 excep. - Aug 18"
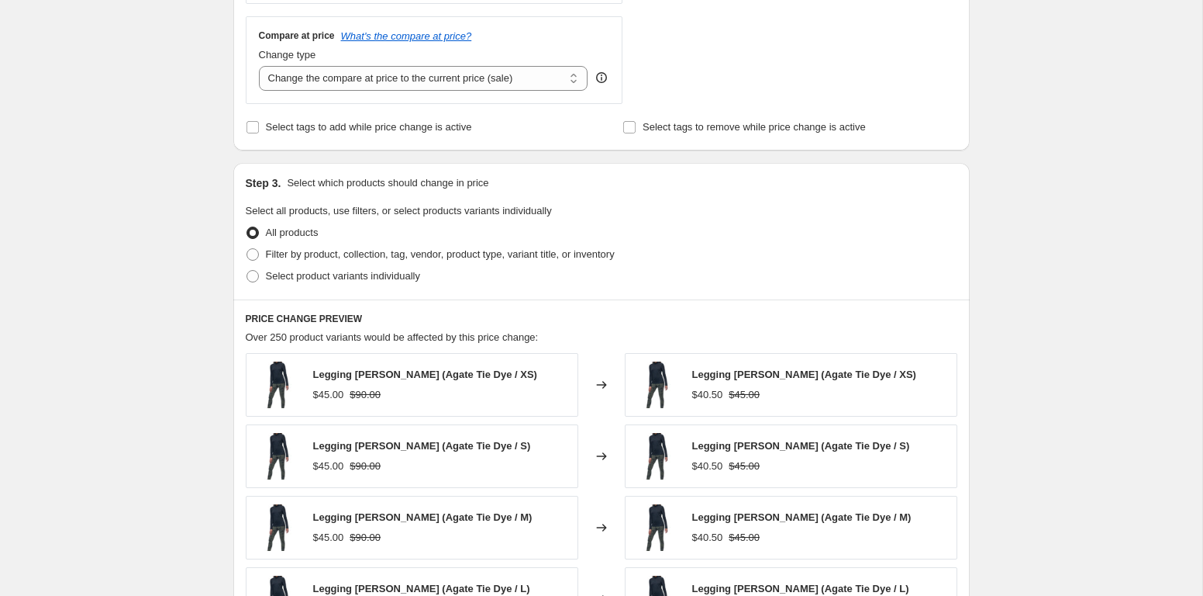
scroll to position [501, 0]
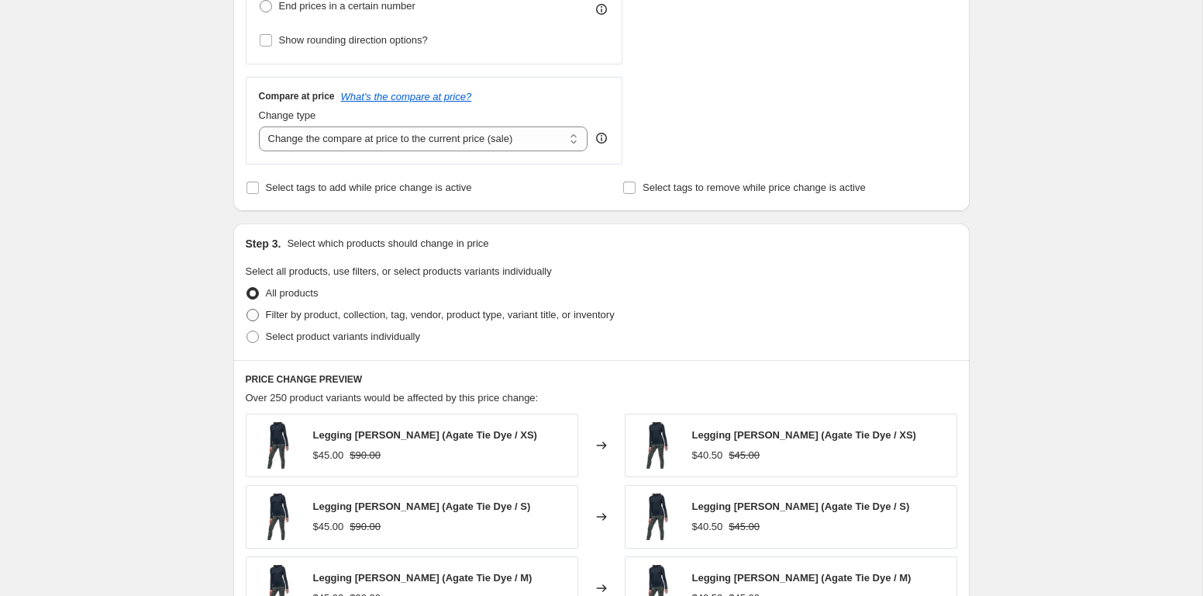
click at [409, 311] on span "Filter by product, collection, tag, vendor, product type, variant title, or inv…" at bounding box center [440, 315] width 349 height 12
click at [247, 309] on input "Filter by product, collection, tag, vendor, product type, variant title, or inv…" at bounding box center [247, 309] width 1 height 1
radio input "true"
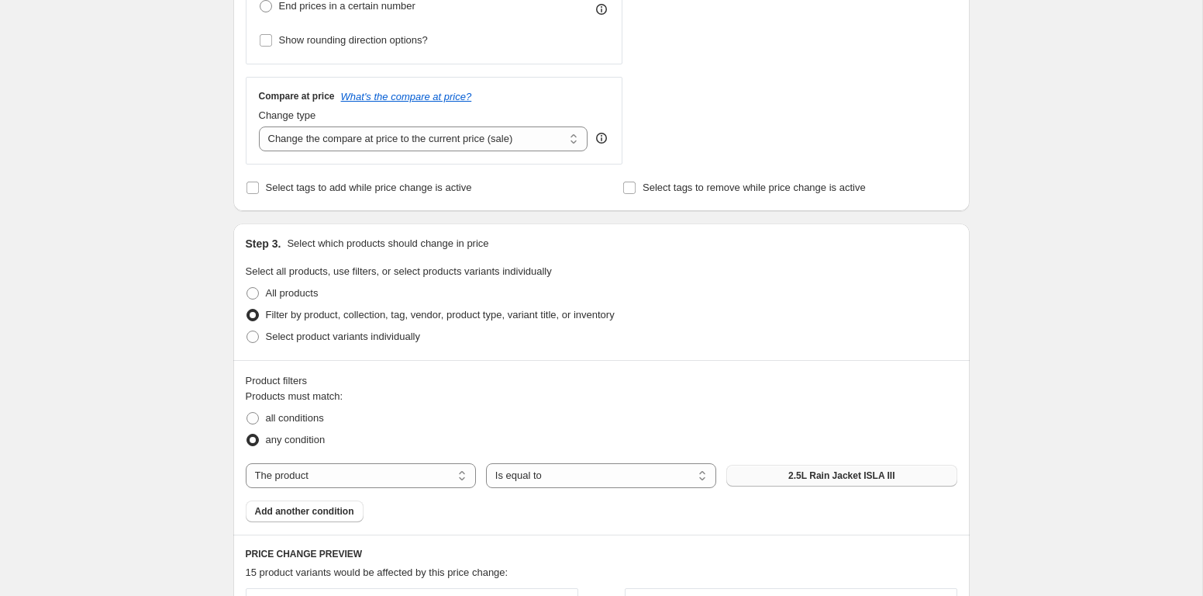
click at [741, 480] on button "2.5L Rain Jacket ISLA III" at bounding box center [842, 475] width 230 height 22
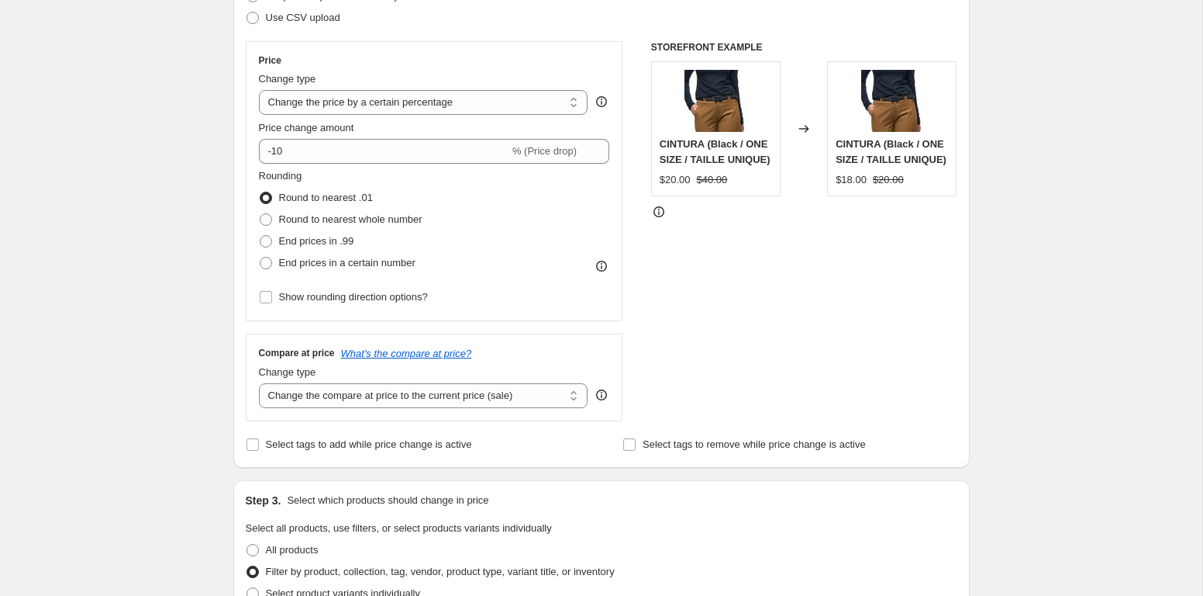
scroll to position [121, 0]
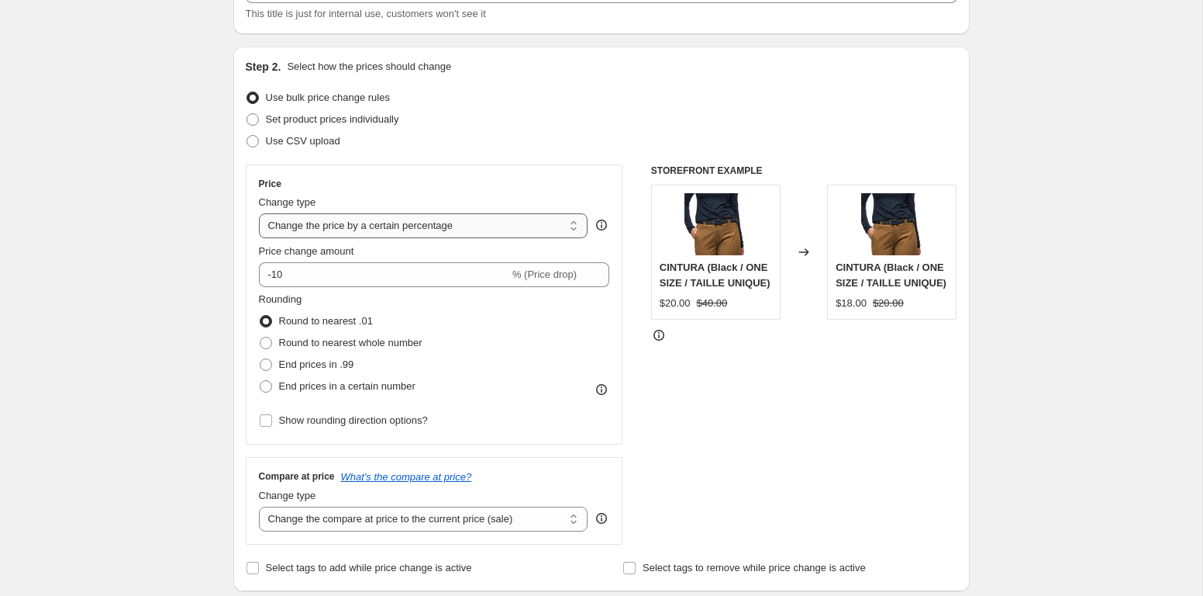
click option "Change the price by a certain percentage" at bounding box center [0, 0] width 0 height 0
click at [259, 506] on select "Change the compare at price to the current price (sale) Change the compare at p…" at bounding box center [424, 518] width 330 height 25
select select "no_change"
click option "Don't change the compare at price" at bounding box center [0, 0] width 0 height 0
click option "Don't change the price" at bounding box center [0, 0] width 0 height 0
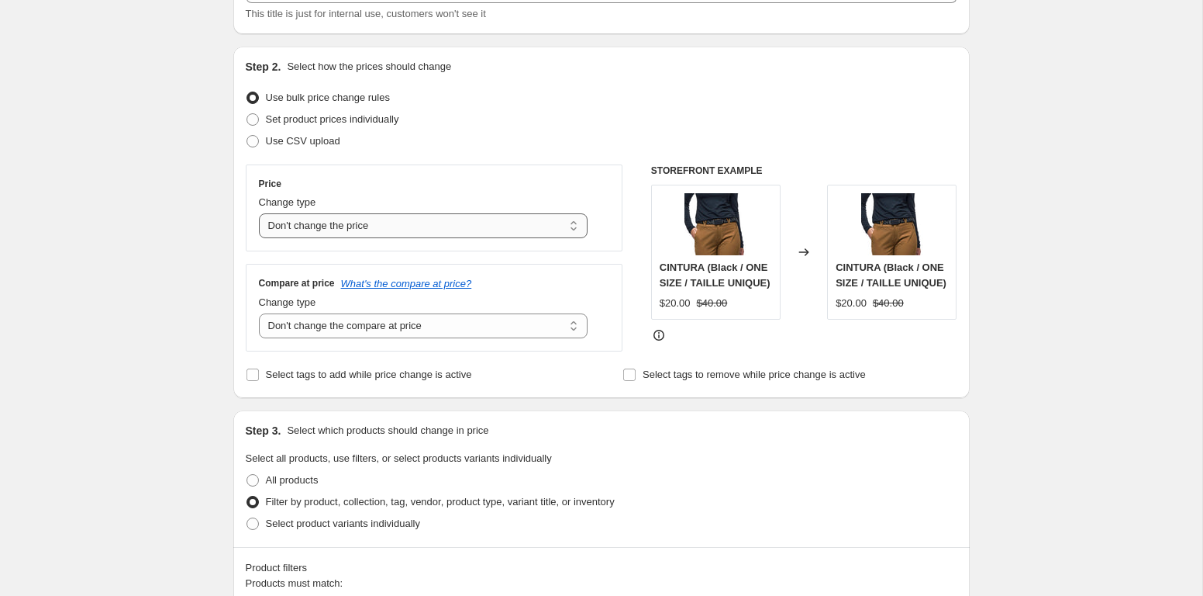
select select "ecap"
click option "Change the price to the current compare at price (price before sale)" at bounding box center [0, 0] width 0 height 0
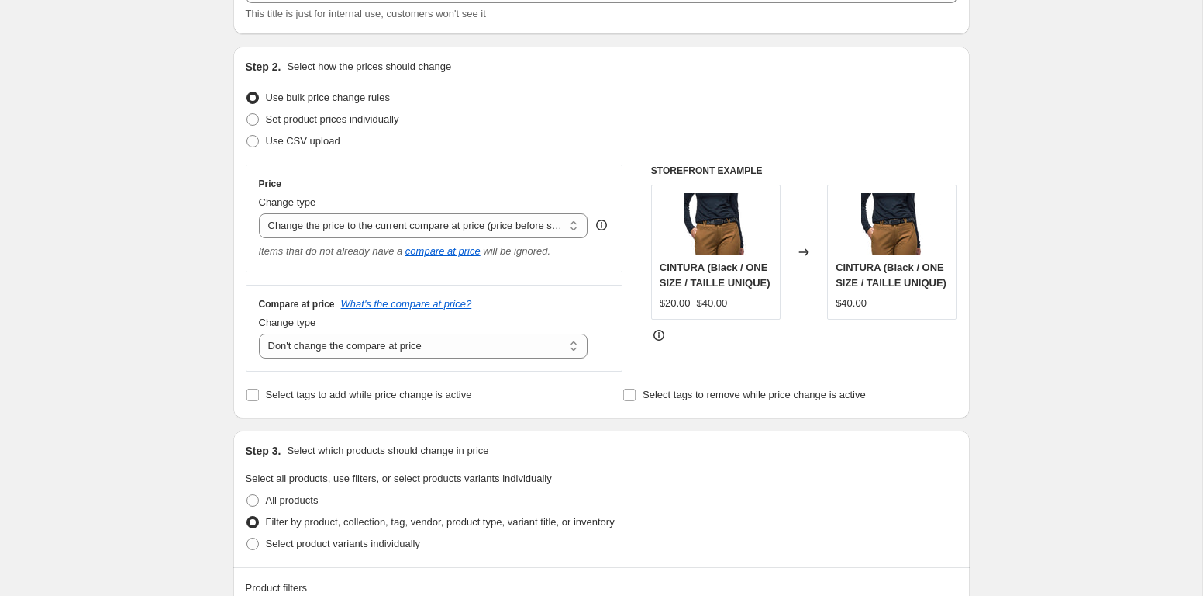
scroll to position [758, 0]
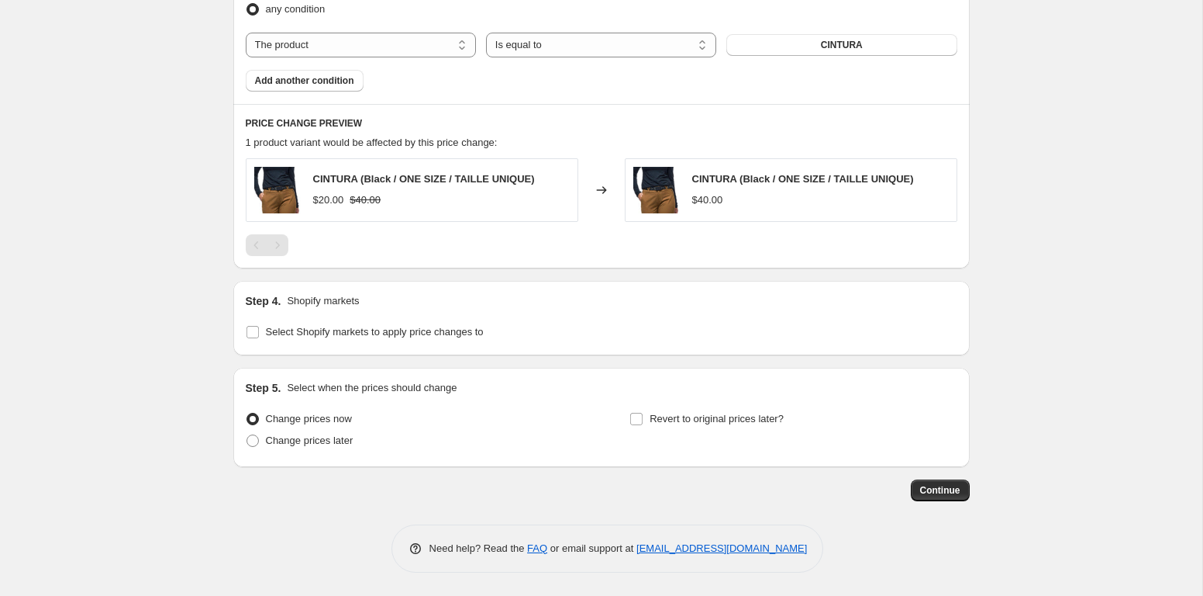
click at [310, 317] on div "Step 4. Shopify markets Select Shopify markets to apply price changes to" at bounding box center [602, 318] width 712 height 50
click at [314, 330] on span "Select Shopify markets to apply price changes to" at bounding box center [375, 332] width 218 height 12
click at [259, 330] on input "Select Shopify markets to apply price changes to" at bounding box center [253, 332] width 12 height 12
checkbox input "true"
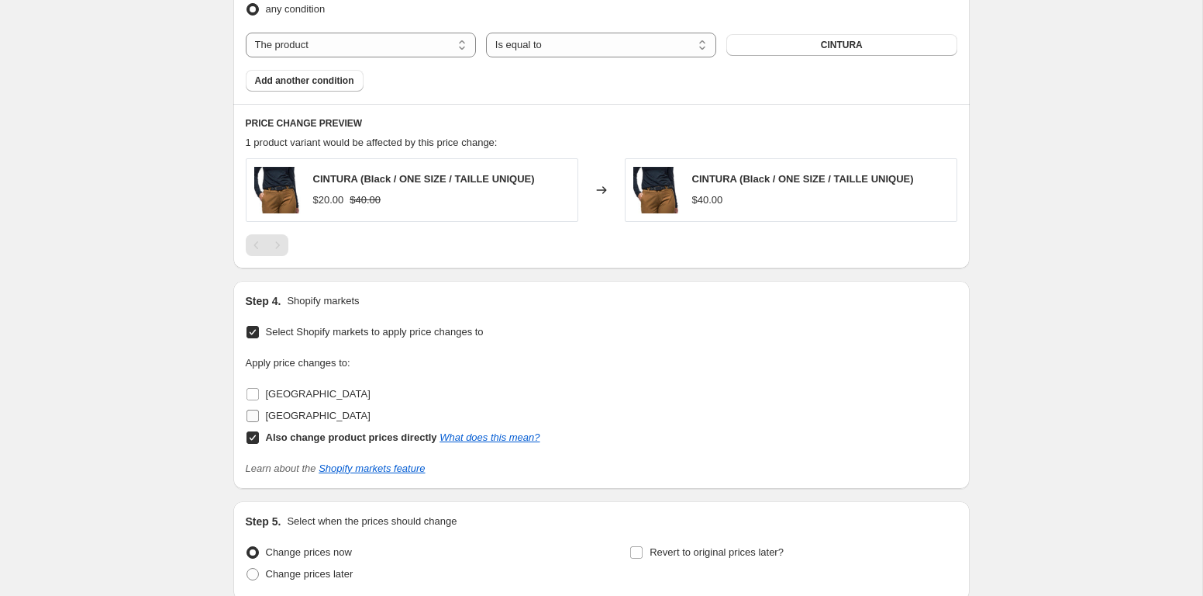
drag, startPoint x: 285, startPoint y: 433, endPoint x: 284, endPoint y: 419, distance: 14.0
click at [285, 433] on b "Also change product prices directly" at bounding box center [351, 437] width 171 height 12
click at [259, 433] on input "Also change product prices directly What does this mean?" at bounding box center [253, 437] width 12 height 12
checkbox input "false"
click at [278, 385] on label "Canada" at bounding box center [308, 394] width 125 height 22
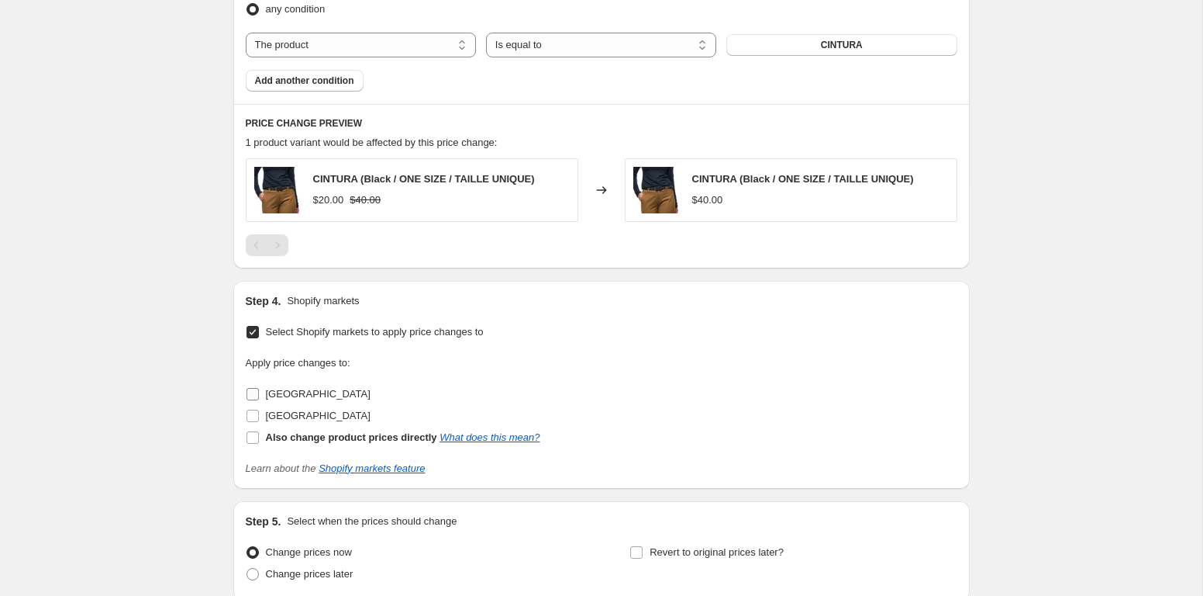
click at [259, 388] on input "Canada" at bounding box center [253, 394] width 12 height 12
checkbox input "true"
click at [278, 419] on span "USA" at bounding box center [318, 415] width 105 height 12
click at [259, 419] on input "USA" at bounding box center [253, 415] width 12 height 12
checkbox input "true"
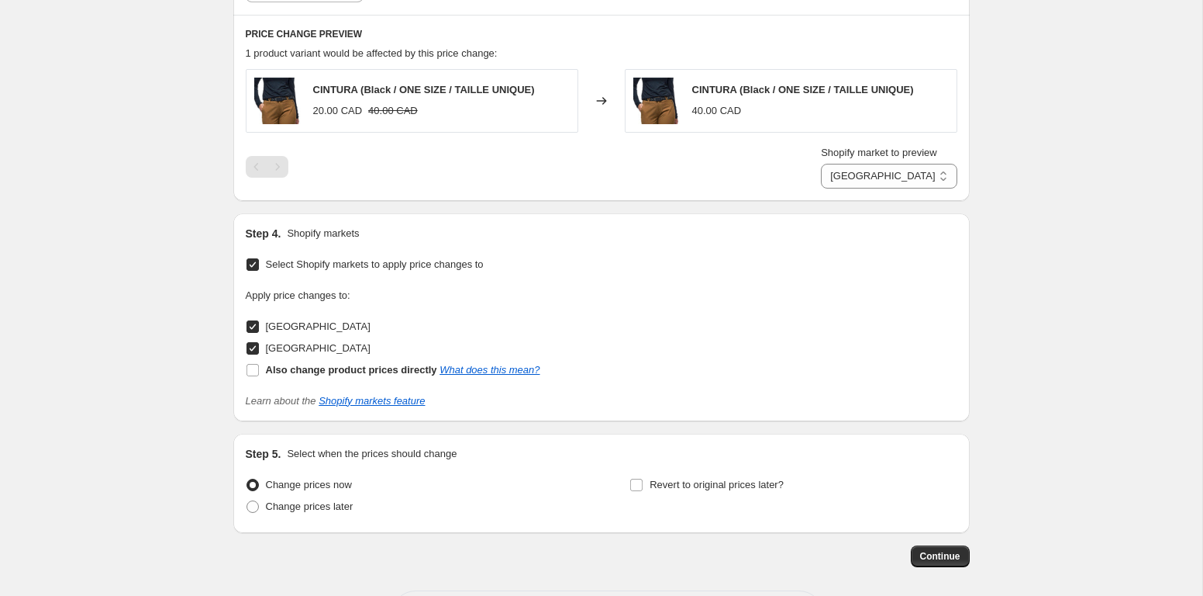
scroll to position [913, 0]
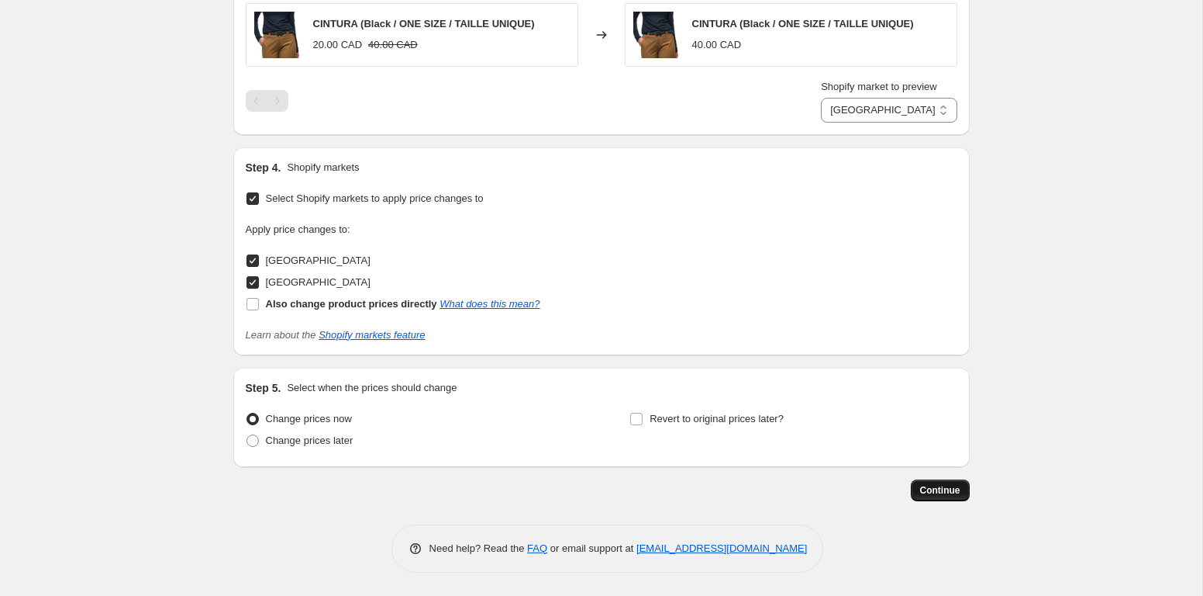
click at [924, 497] on button "Continue" at bounding box center [940, 490] width 59 height 22
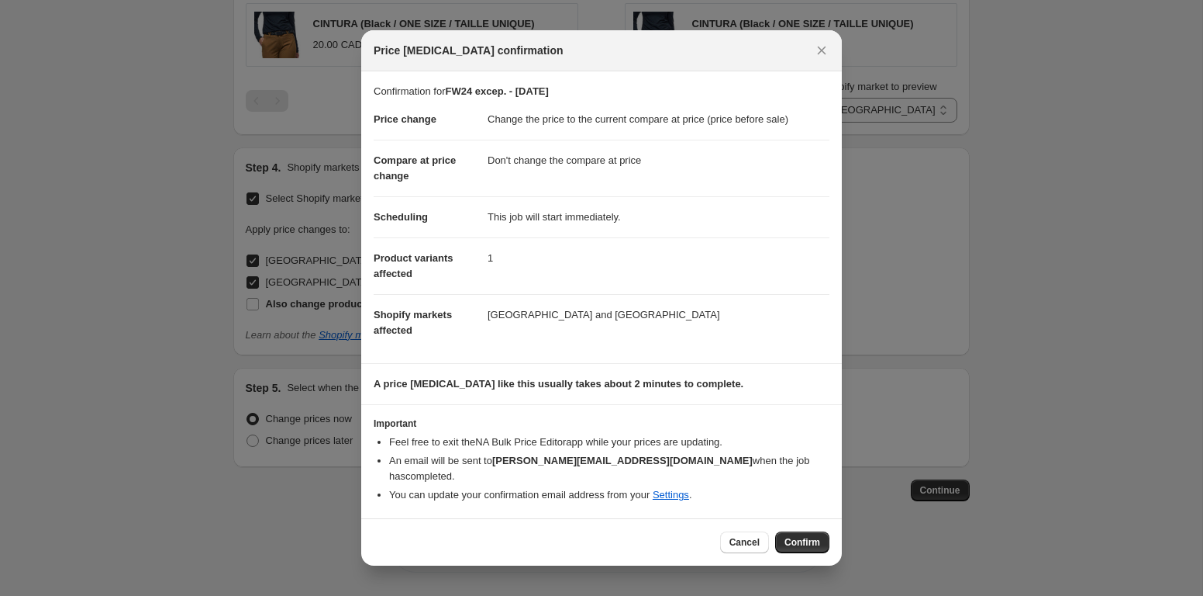
click at [796, 549] on div "Cancel Confirm" at bounding box center [601, 541] width 481 height 47
click at [796, 536] on span "Confirm" at bounding box center [803, 542] width 36 height 12
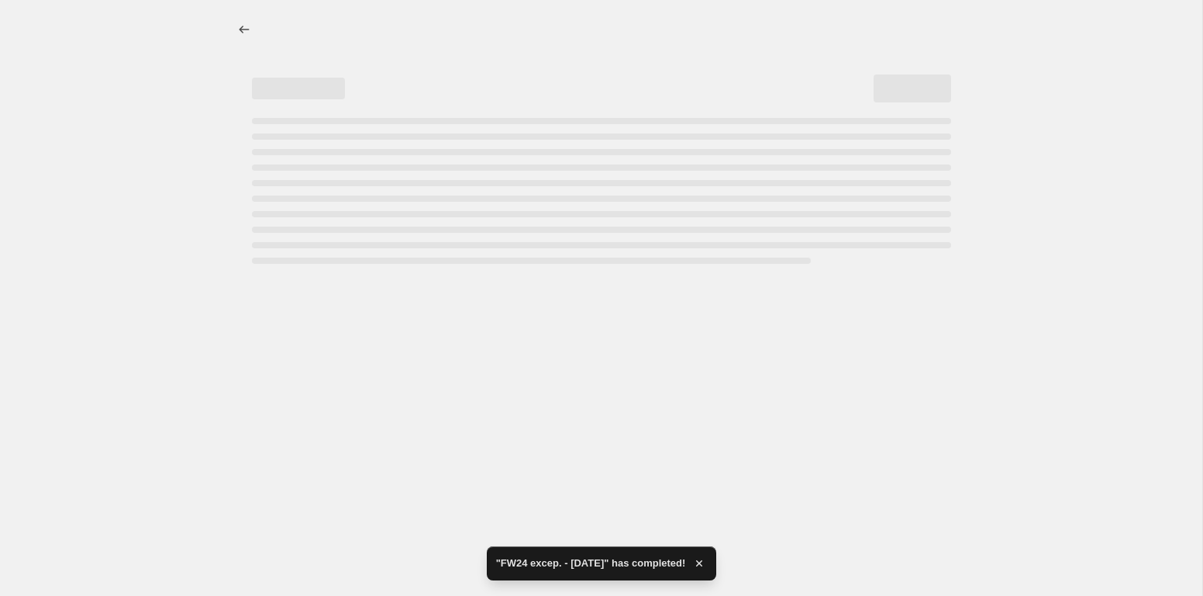
select select "ecap"
select select "no_change"
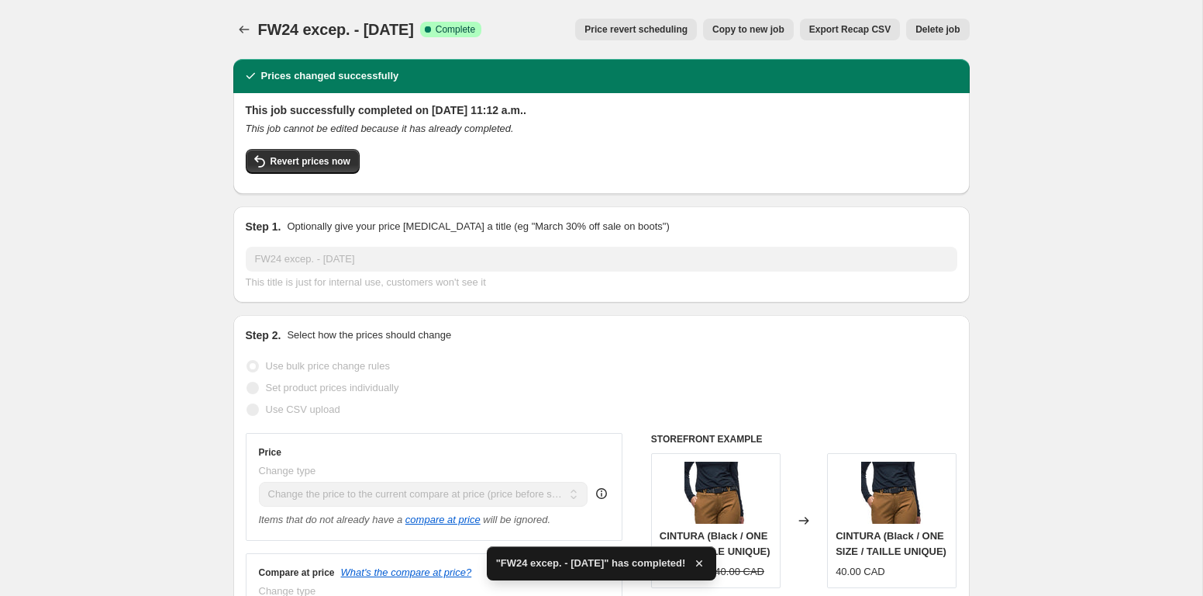
scroll to position [3, 0]
